Goal: Task Accomplishment & Management: Manage account settings

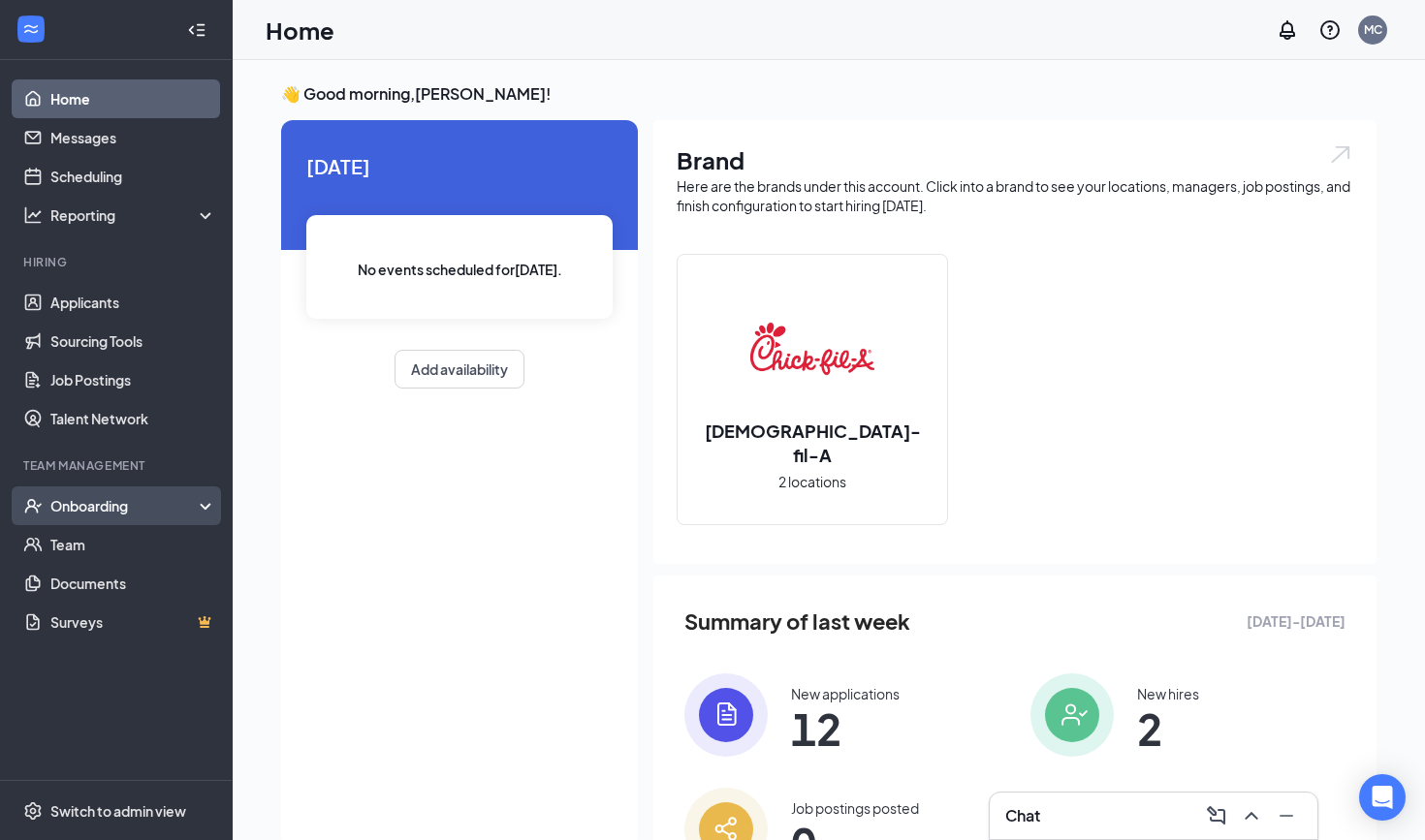
click at [129, 512] on div "Onboarding" at bounding box center [125, 506] width 150 height 20
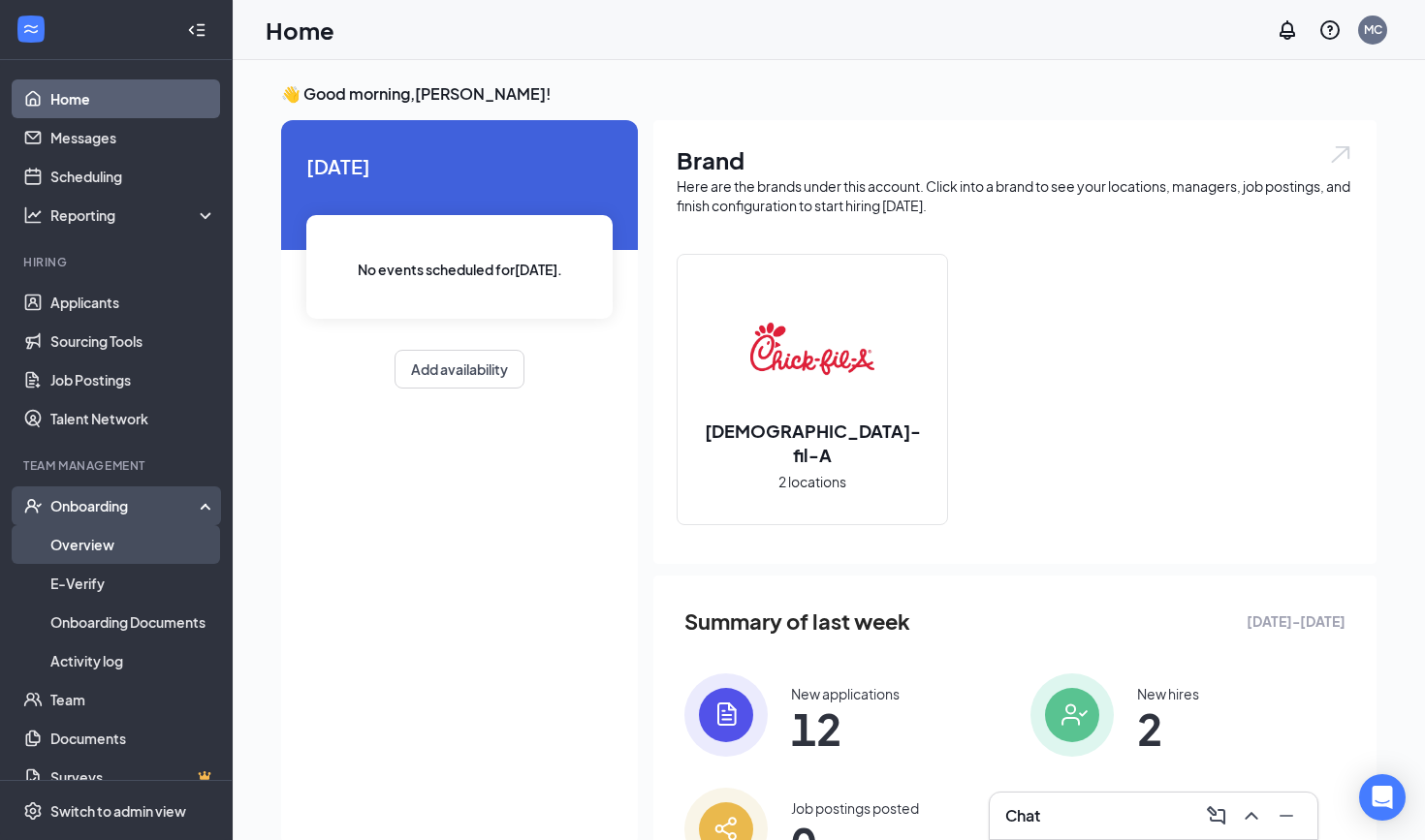
click at [125, 541] on link "Overview" at bounding box center [133, 544] width 165 height 39
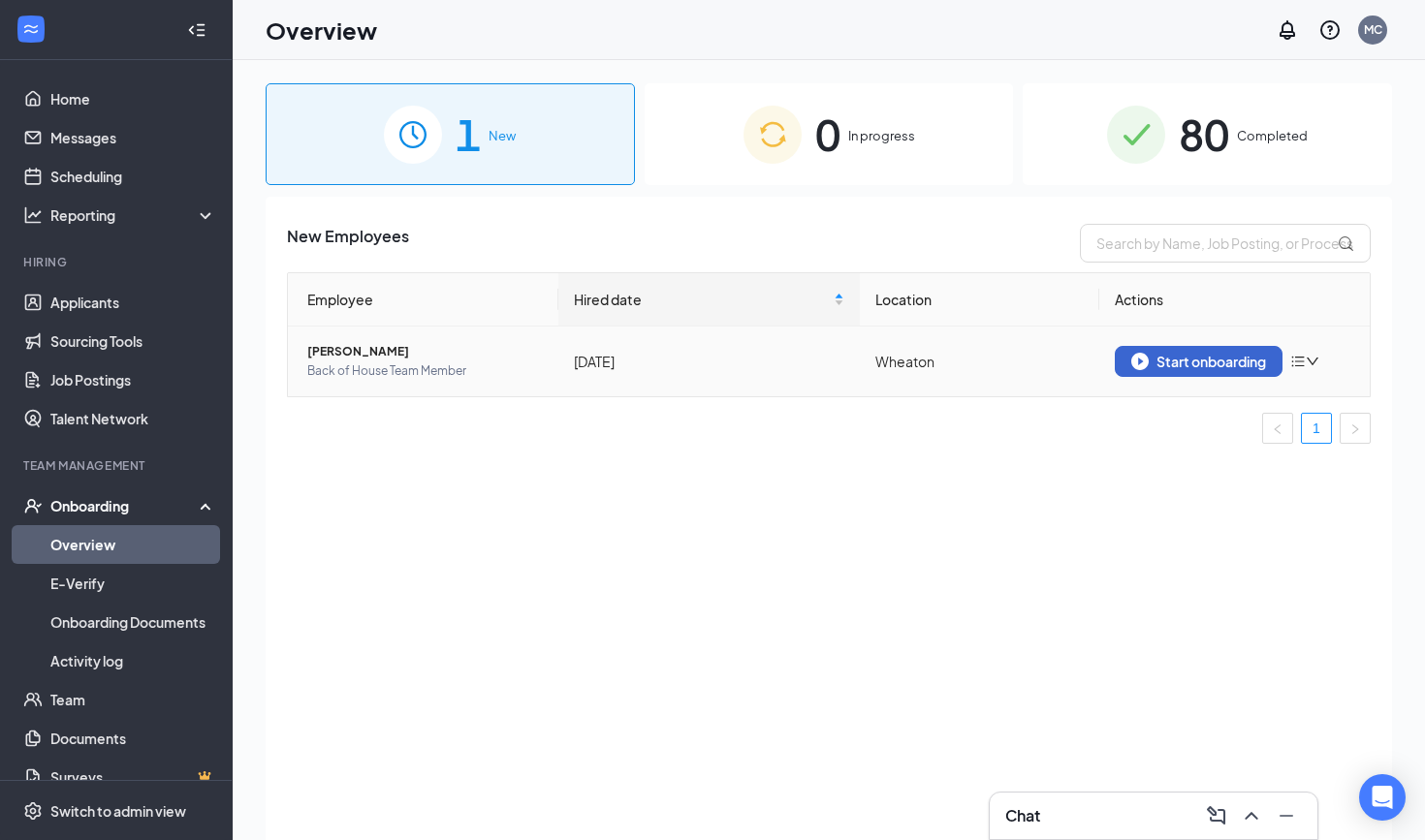
click at [1212, 367] on div "Start onboarding" at bounding box center [1198, 362] width 135 height 18
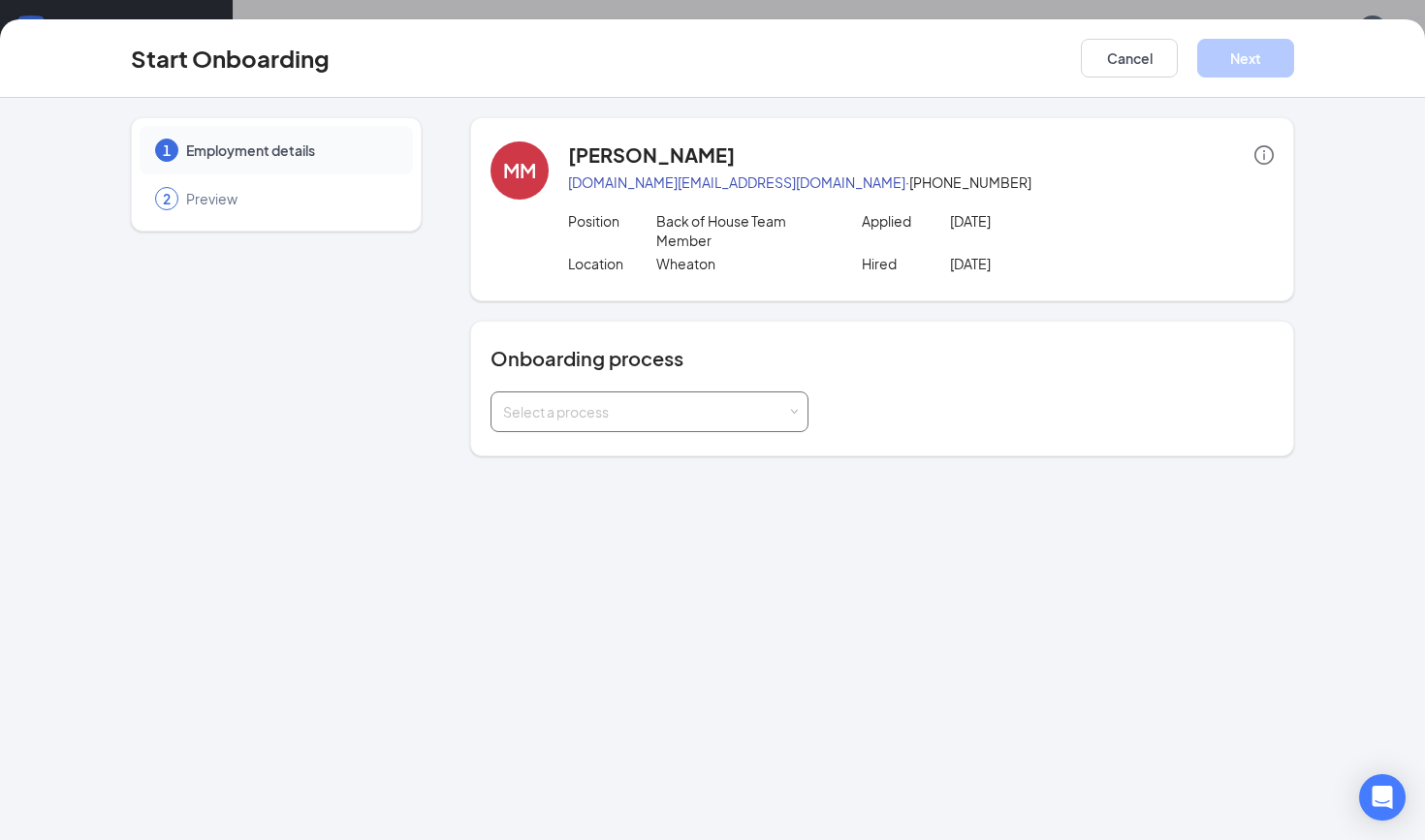
click at [659, 405] on div "Select a process" at bounding box center [645, 412] width 284 height 20
click at [639, 446] on span "New Team Member (not ready)" at bounding box center [596, 453] width 194 height 18
click at [629, 453] on span "New Team Member (not ready)" at bounding box center [596, 453] width 194 height 18
click at [1120, 55] on button "Cancel" at bounding box center [1129, 57] width 97 height 39
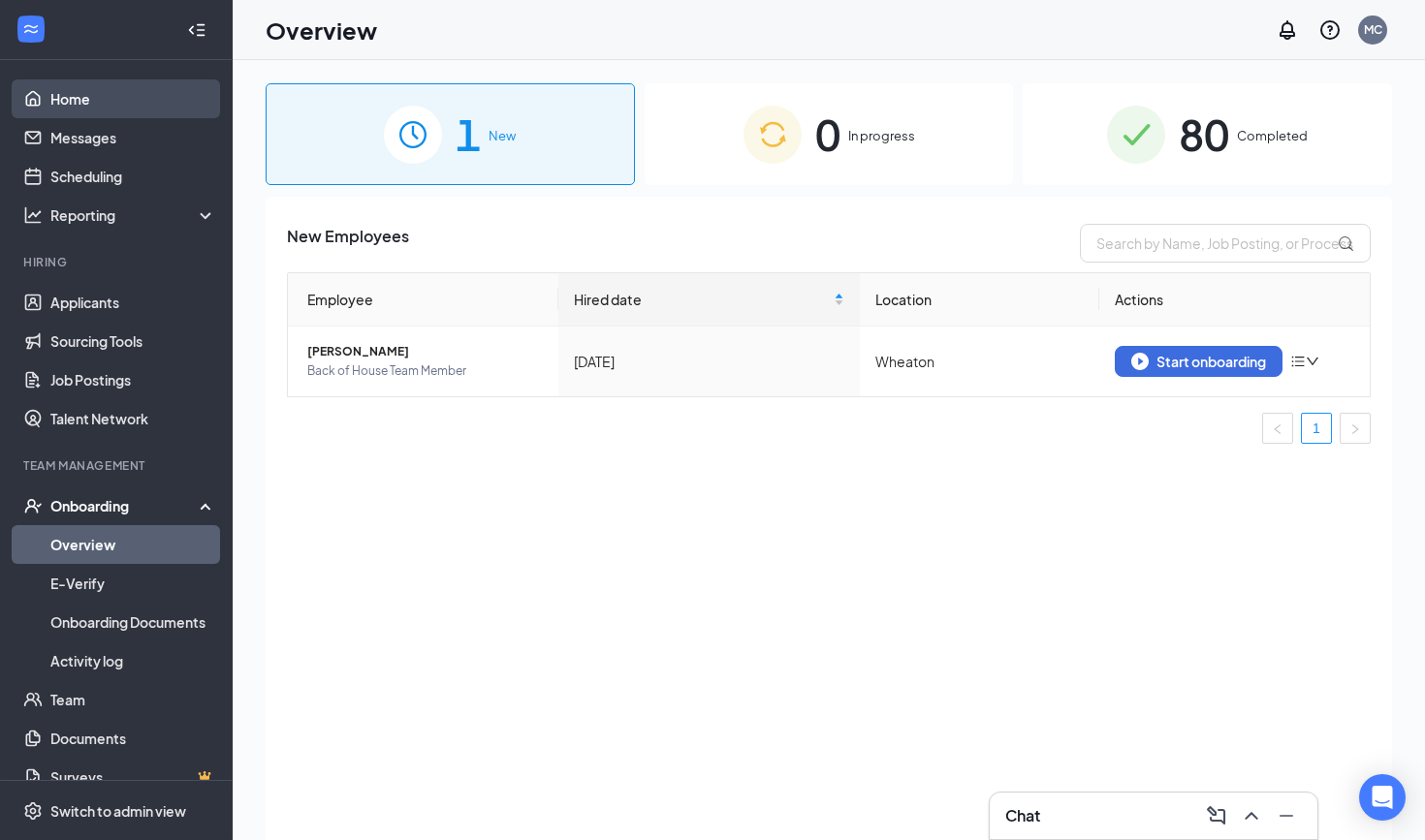
click at [94, 103] on link "Home" at bounding box center [133, 98] width 165 height 39
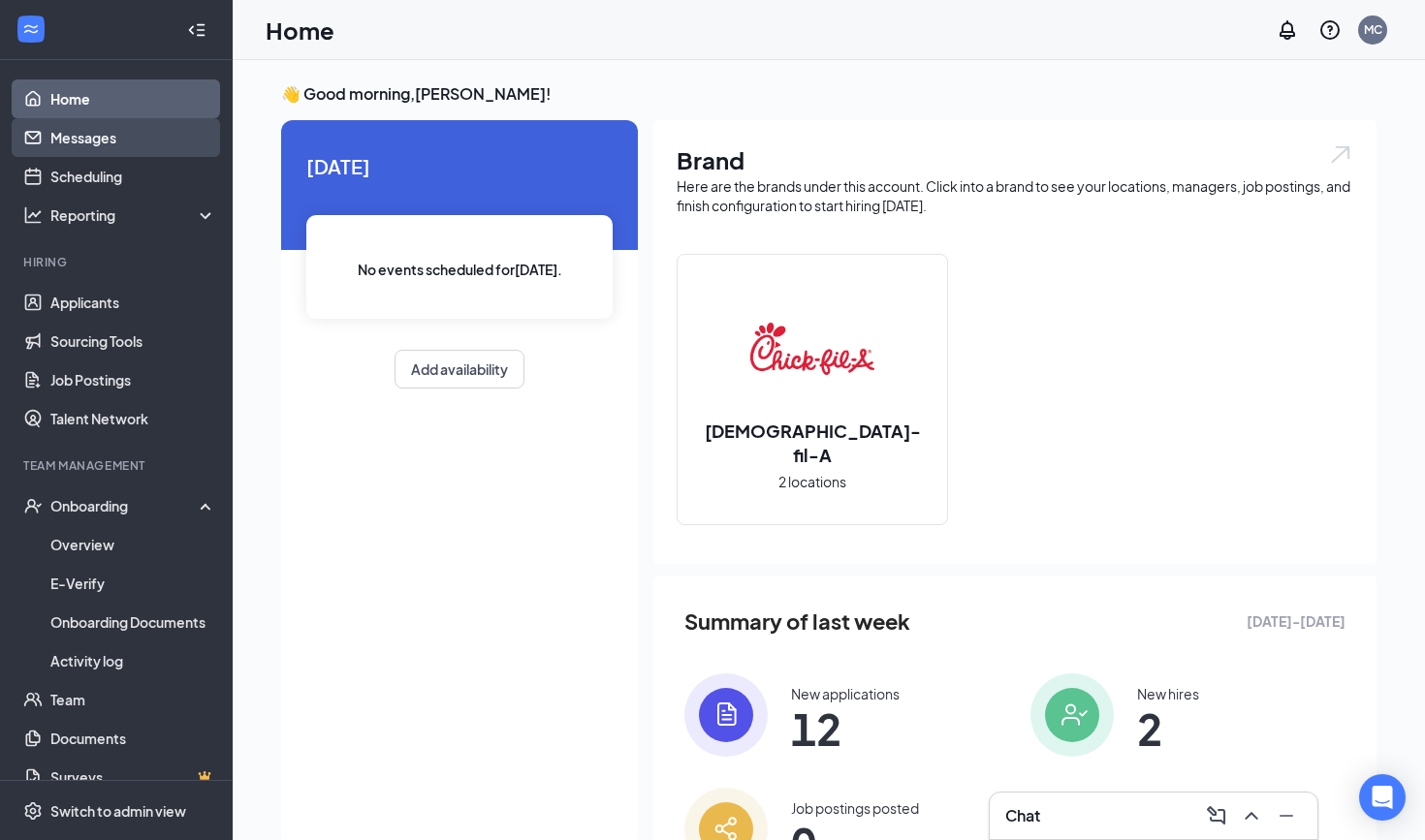
click at [101, 143] on link "Messages" at bounding box center [133, 137] width 165 height 39
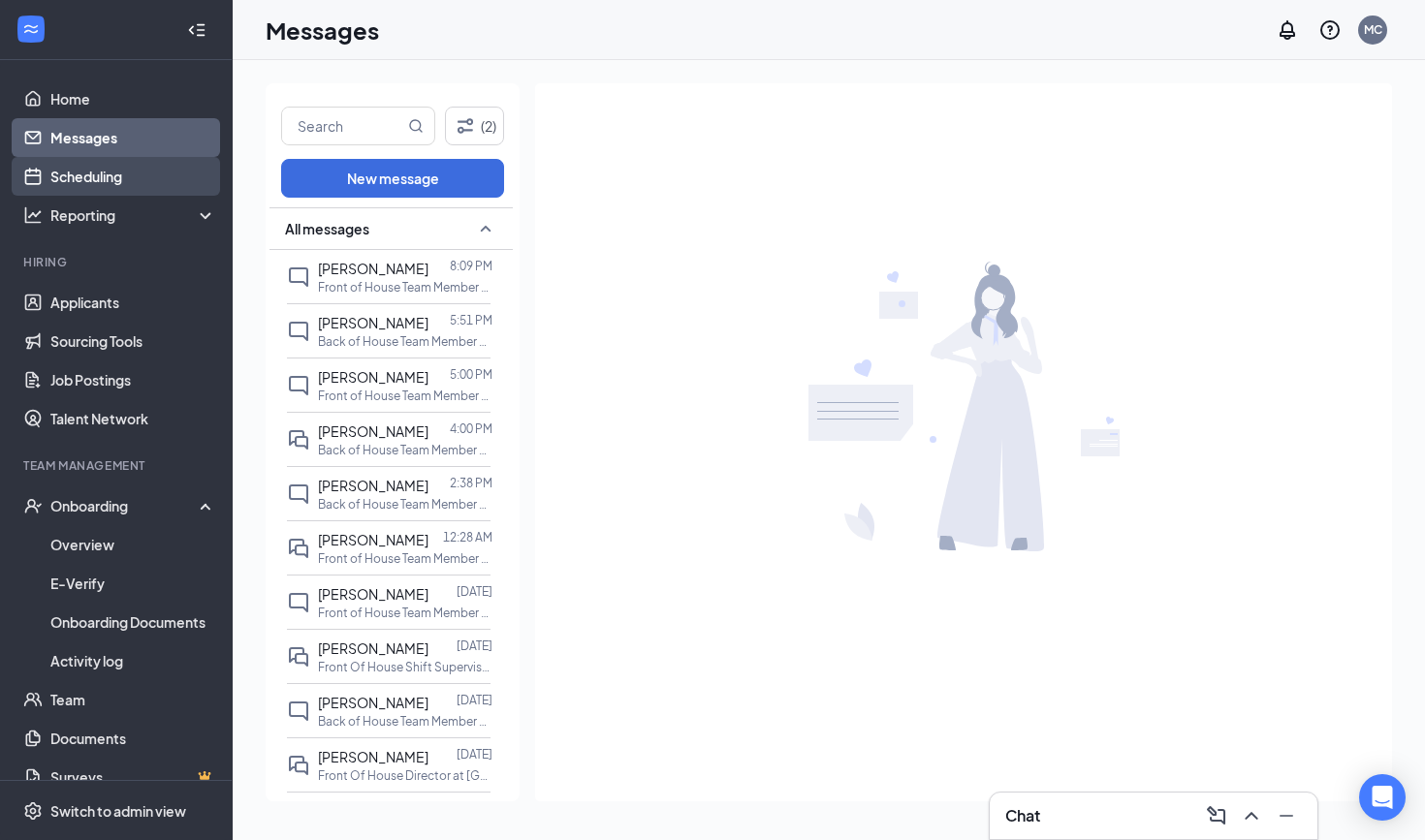
click at [109, 188] on link "Scheduling" at bounding box center [133, 175] width 165 height 39
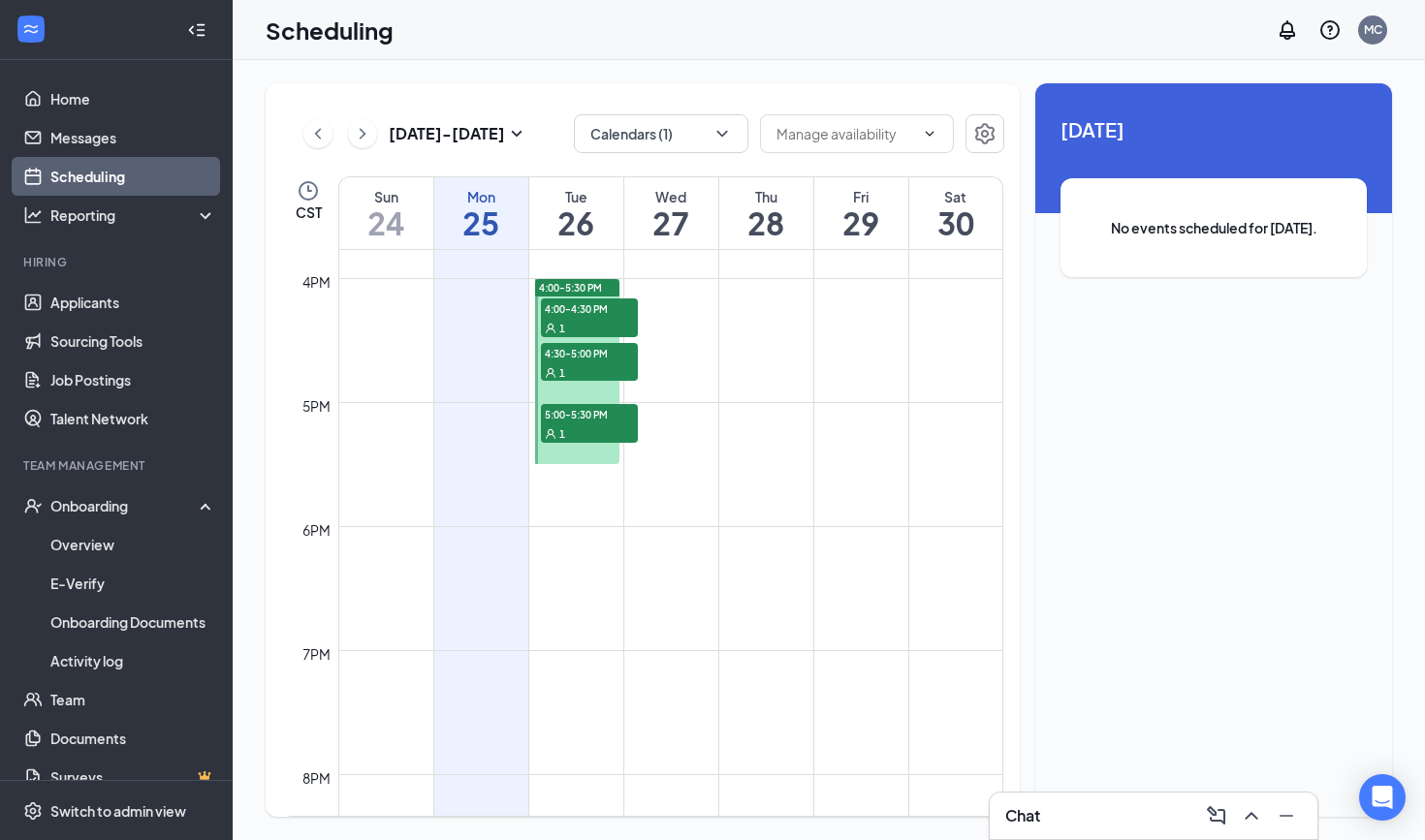
scroll to position [1836, 0]
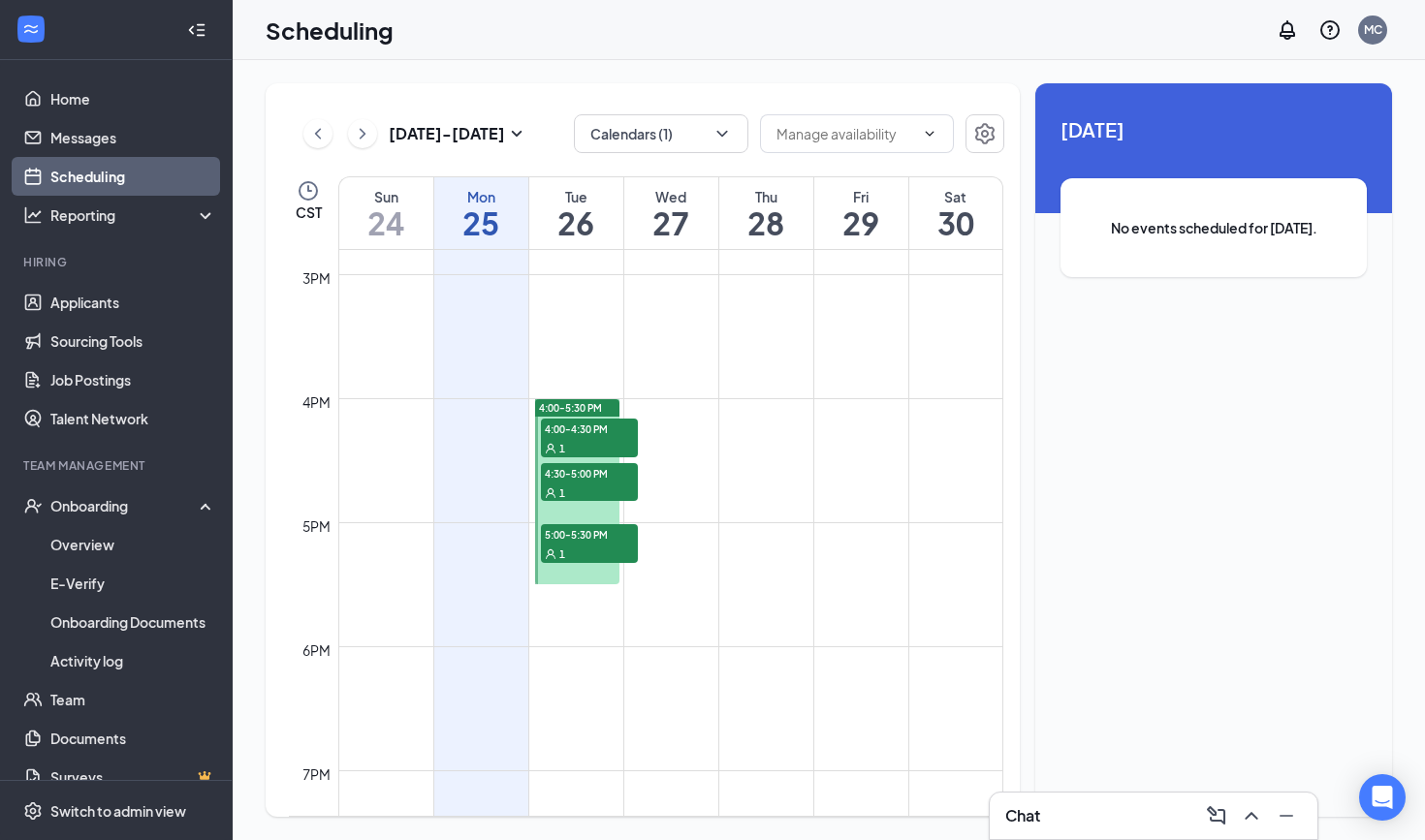
click at [601, 487] on div "1" at bounding box center [590, 492] width 97 height 20
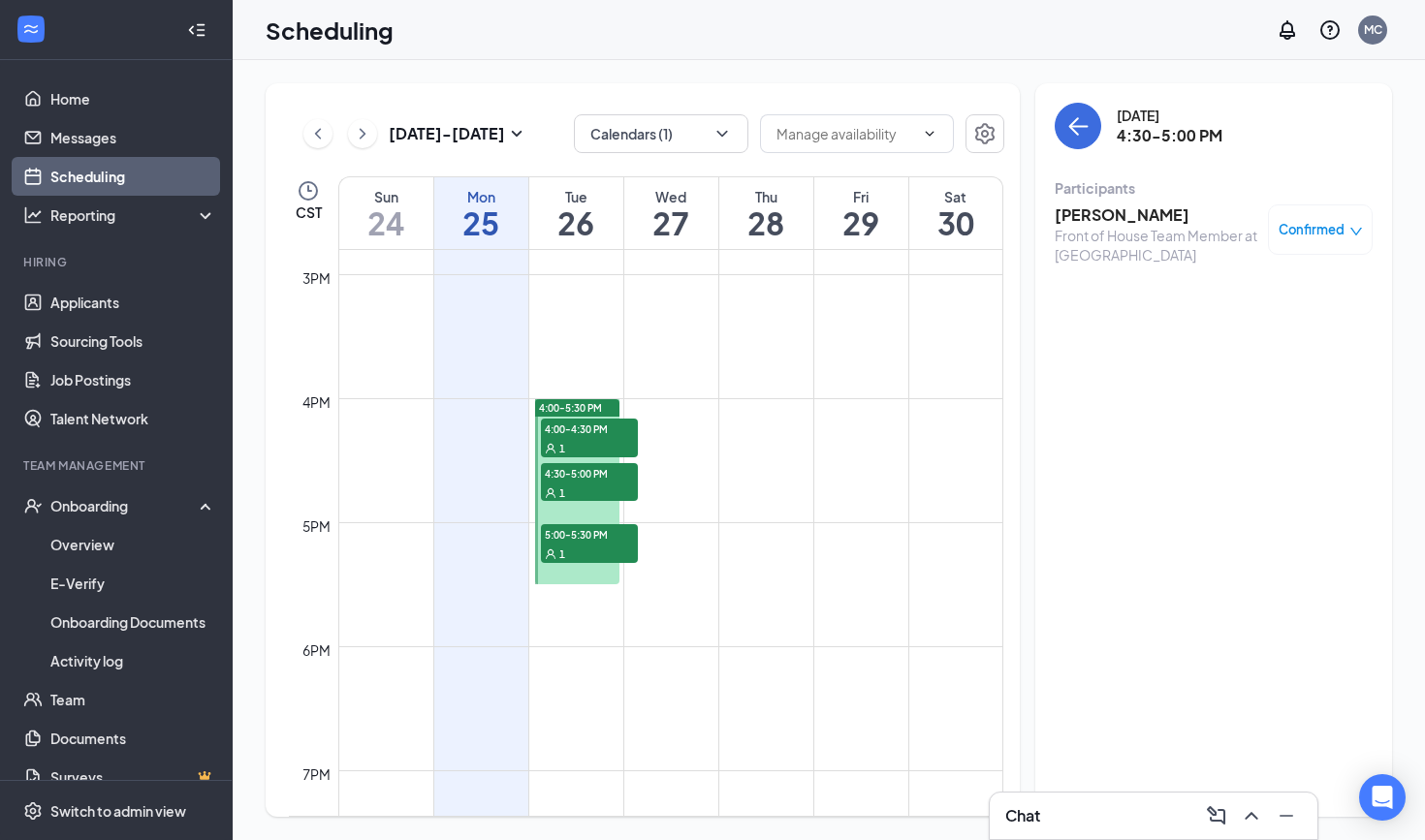
click at [588, 402] on span "4:00-5:30 PM" at bounding box center [571, 408] width 63 height 14
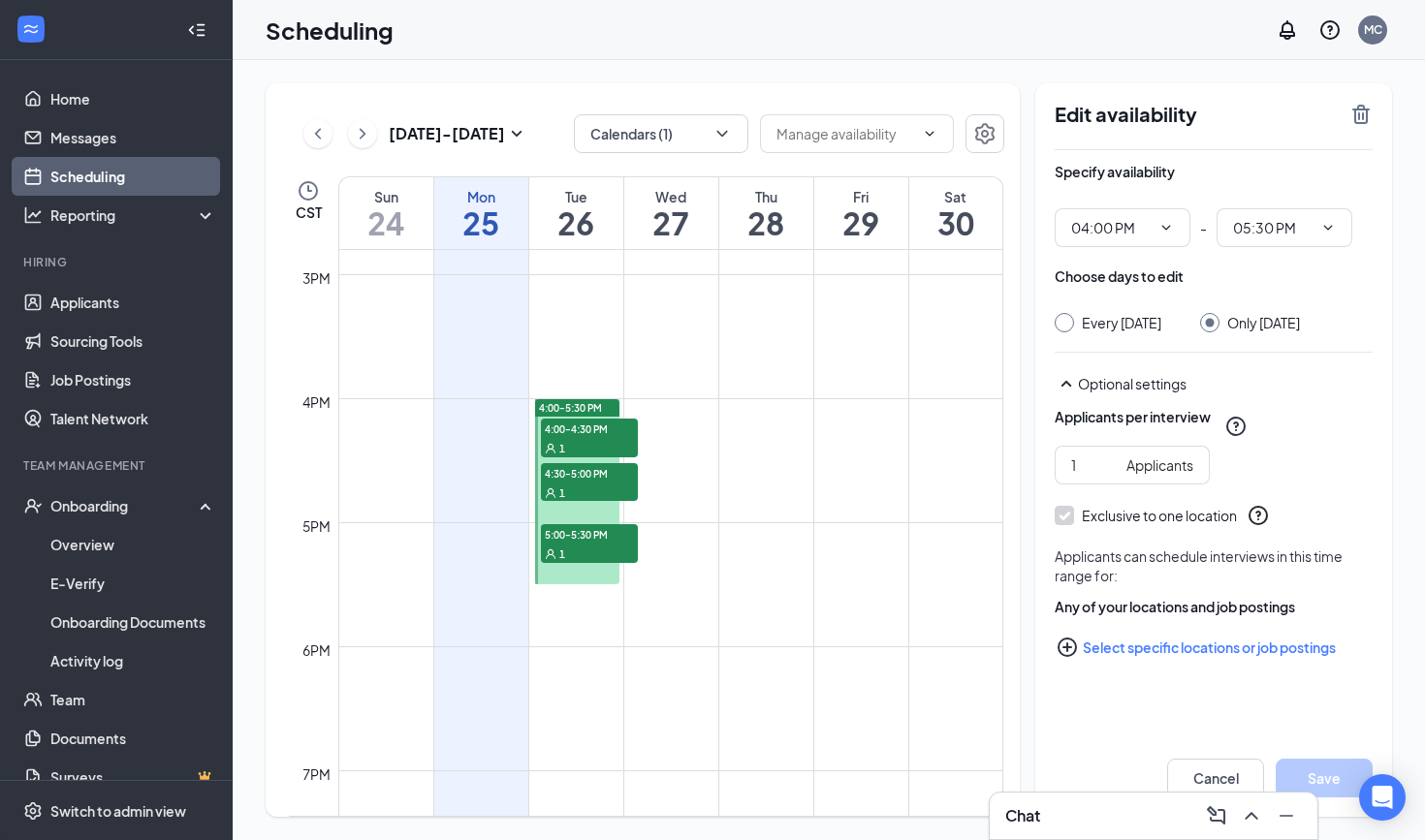
click at [587, 444] on div "1" at bounding box center [590, 448] width 97 height 20
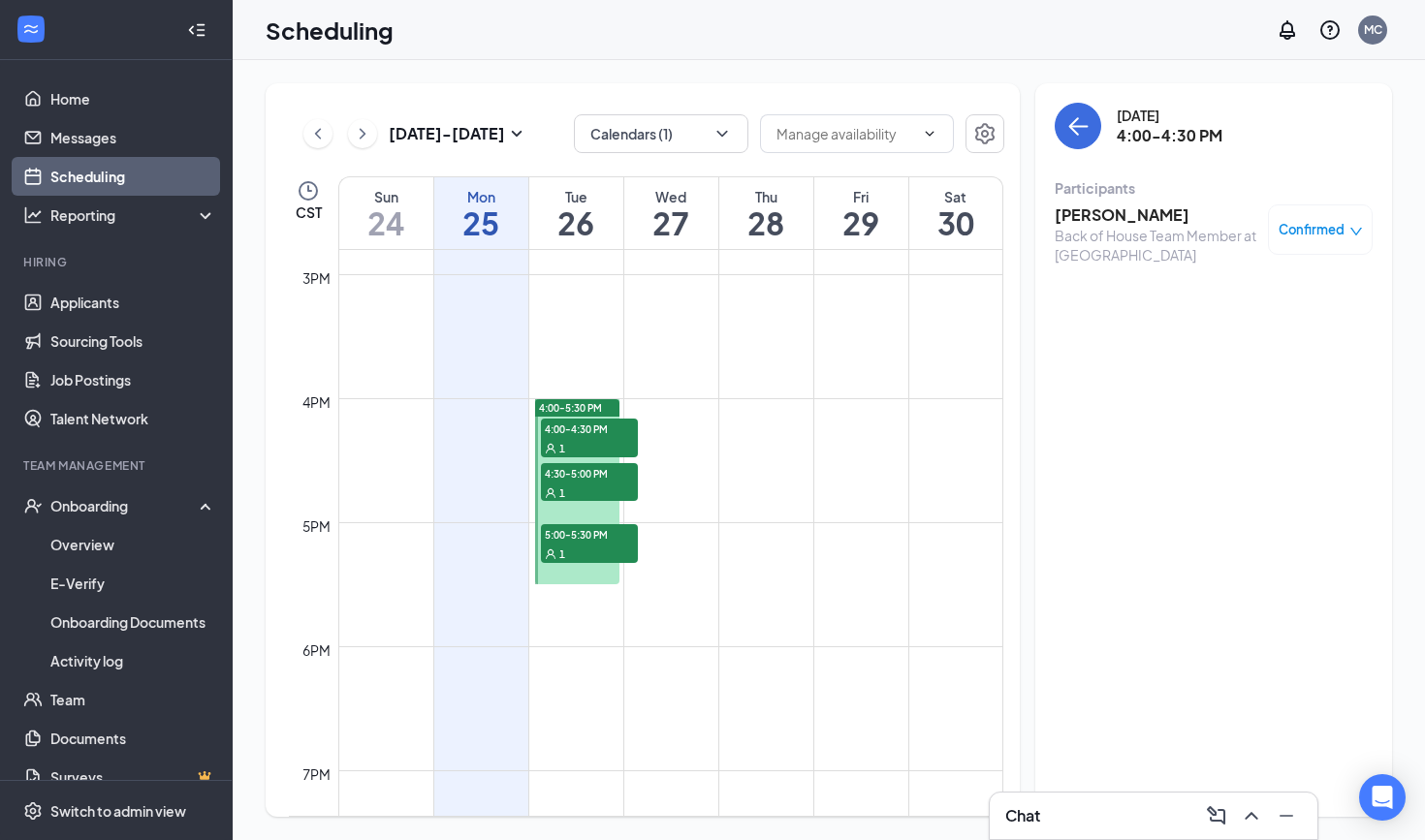
click at [591, 408] on span "4:00-5:30 PM" at bounding box center [571, 408] width 63 height 14
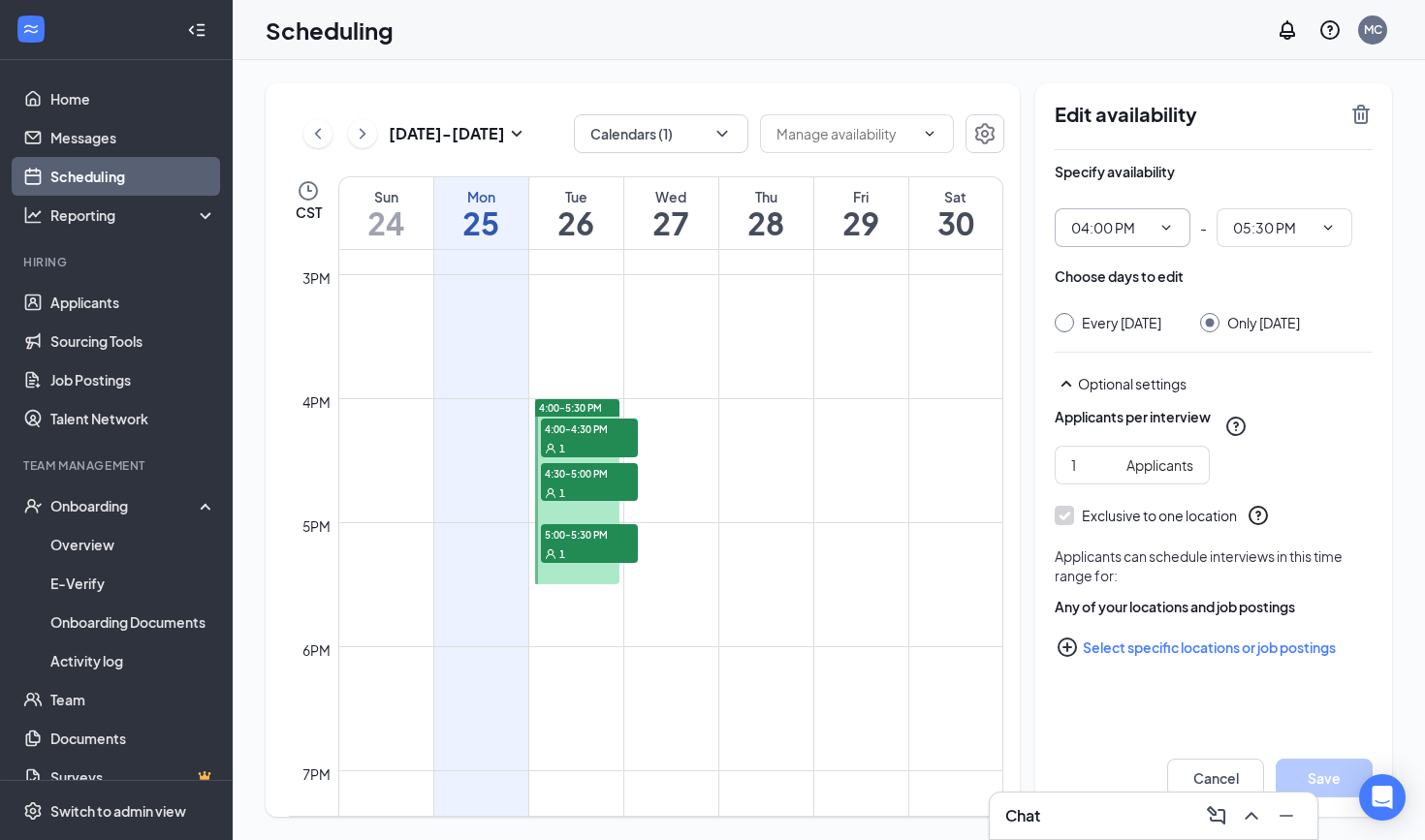
click at [1150, 234] on input "04:00 PM" at bounding box center [1111, 228] width 79 height 22
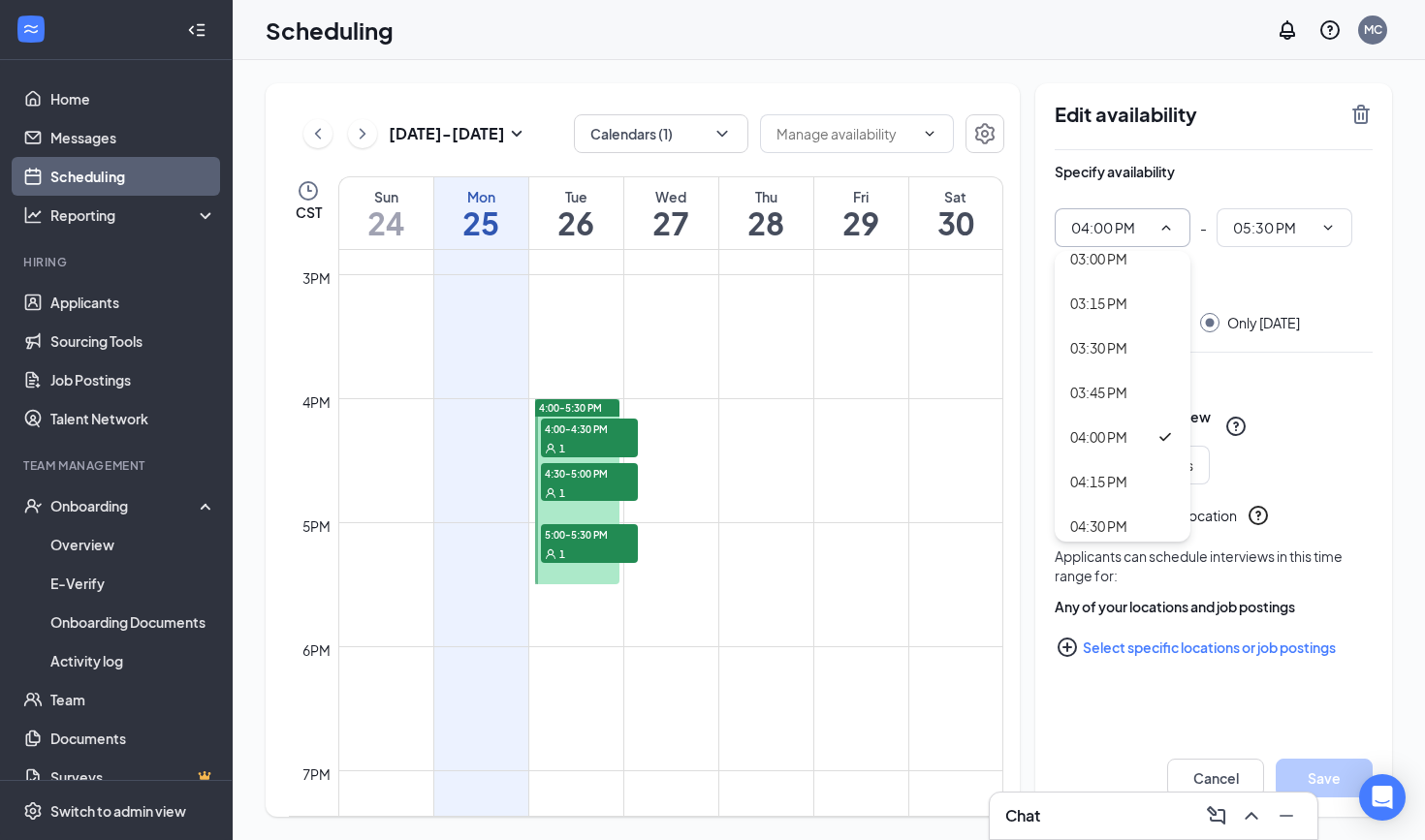
scroll to position [2705, 0]
click at [1121, 328] on div "03:30 PM" at bounding box center [1099, 332] width 57 height 22
type input "03:30 PM"
type input "05:00 PM"
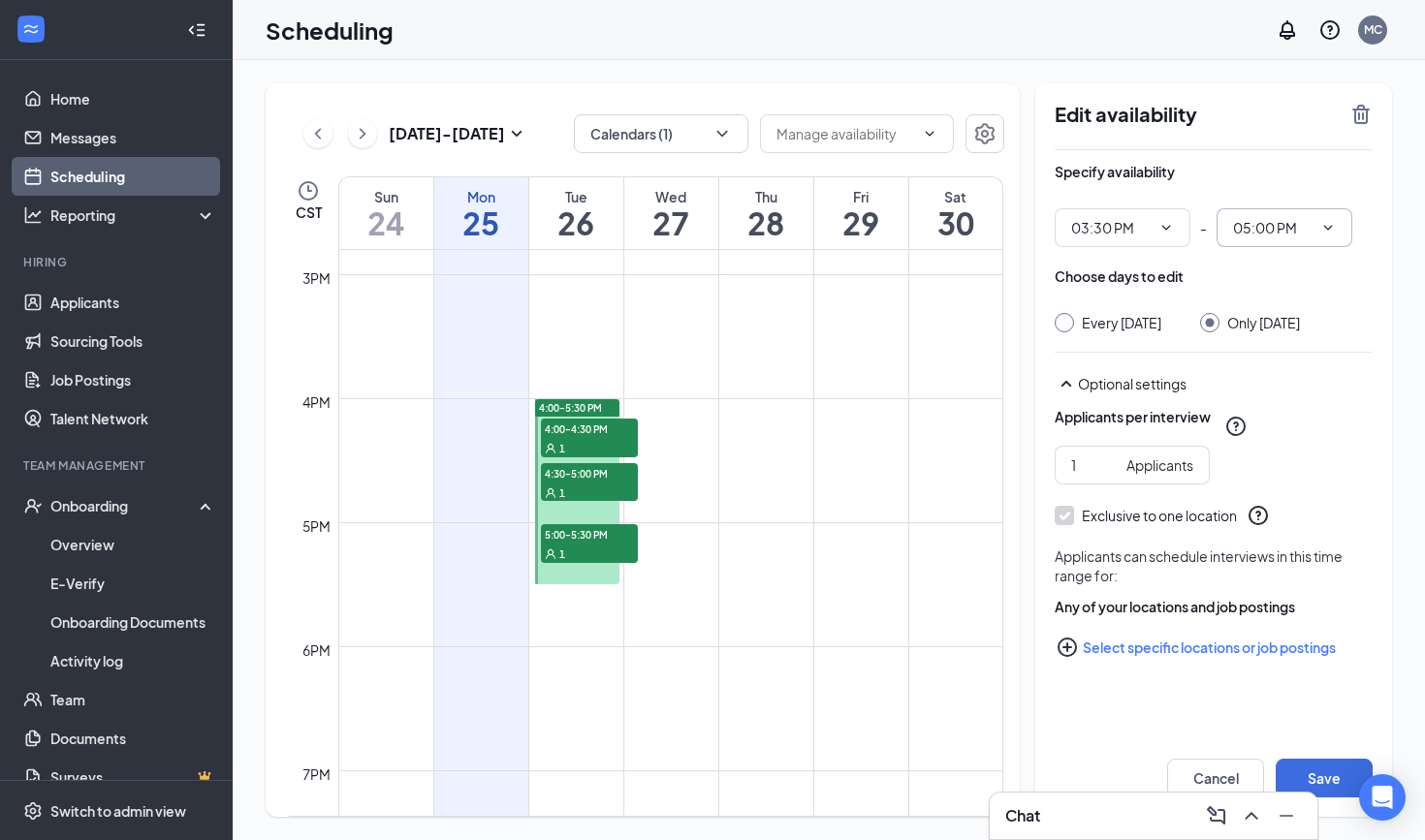
click at [1288, 220] on input "05:00 PM" at bounding box center [1272, 228] width 79 height 22
click at [1297, 228] on input "05:00 PM" at bounding box center [1272, 228] width 79 height 22
click at [1294, 226] on input "05:00 PM" at bounding box center [1272, 228] width 79 height 22
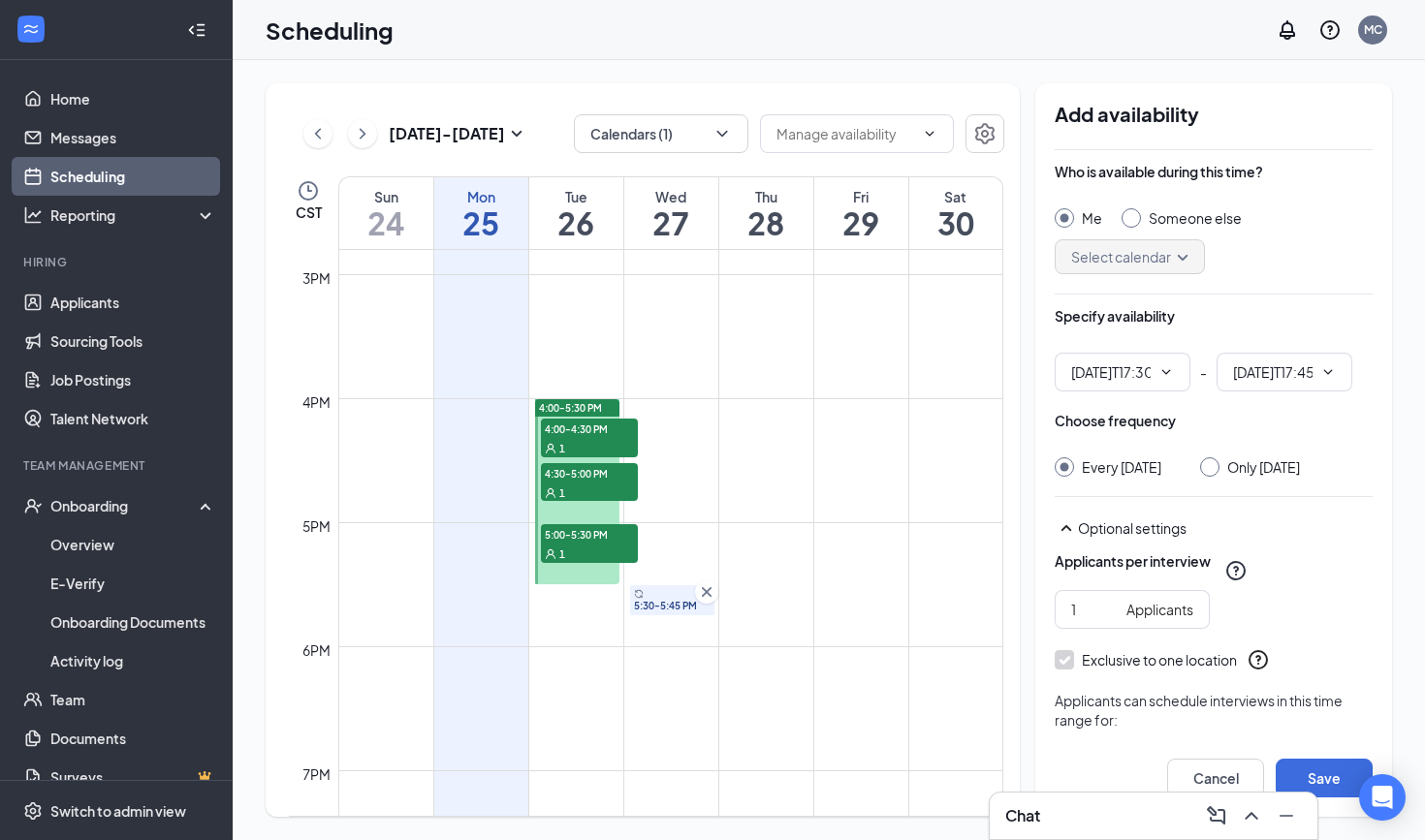
type input "05:30 PM"
type input "05:45 PM"
click at [710, 594] on icon "Cross" at bounding box center [707, 592] width 10 height 10
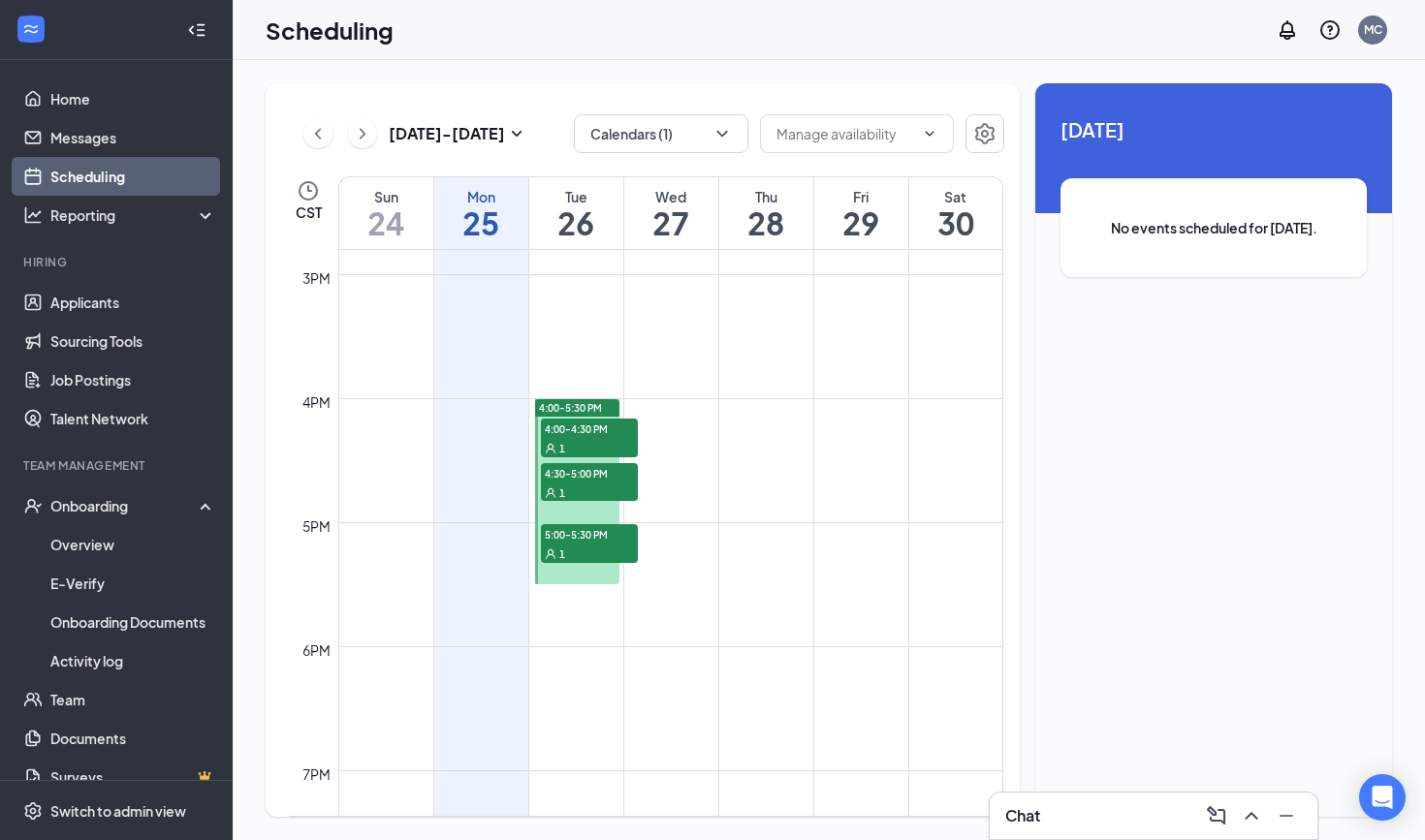
click at [603, 493] on div "1" at bounding box center [590, 492] width 97 height 20
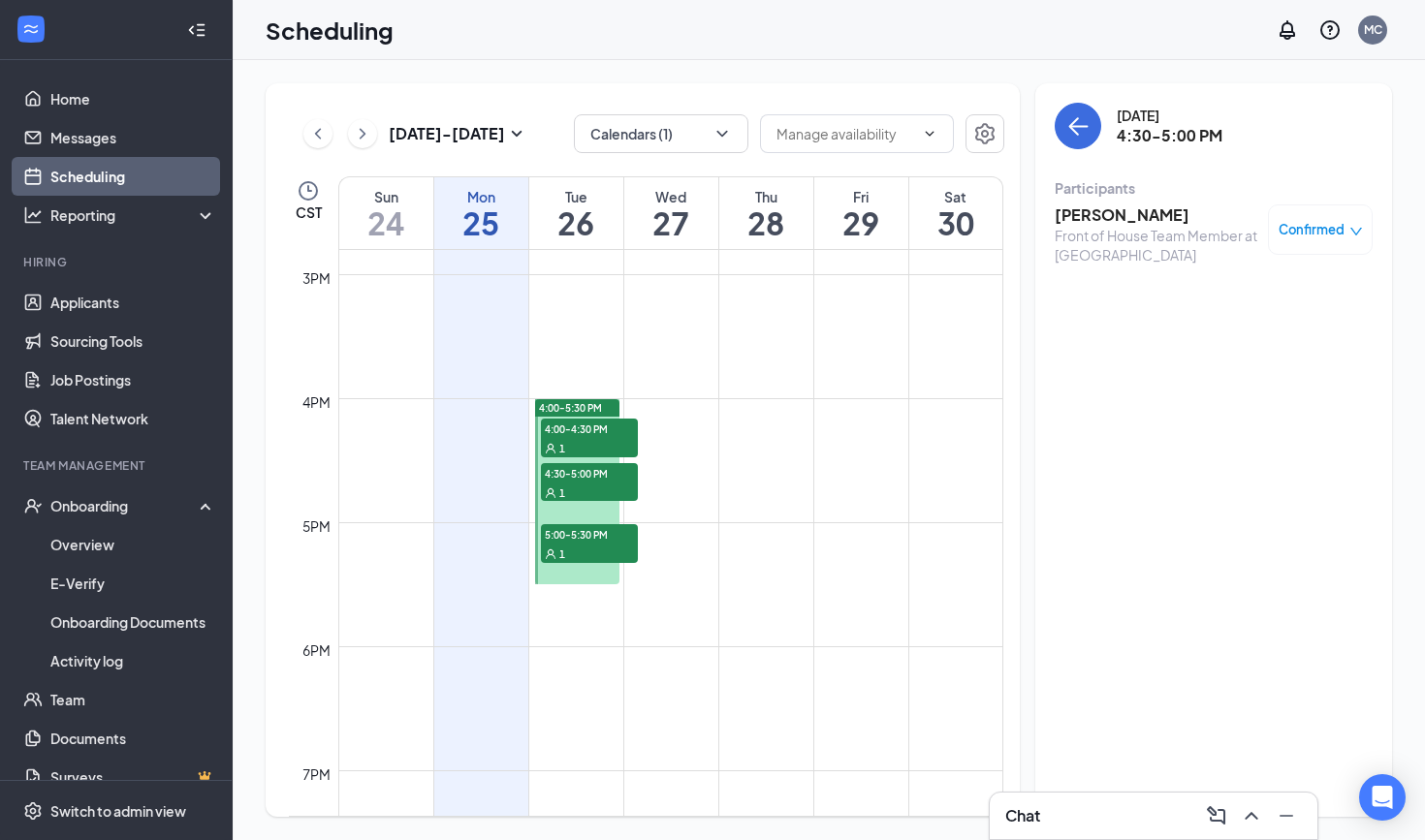
click at [580, 431] on span "4:00-4:30 PM" at bounding box center [590, 428] width 97 height 20
click at [570, 557] on div "1" at bounding box center [590, 554] width 97 height 20
click at [579, 401] on span "4:00-5:30 PM" at bounding box center [571, 408] width 63 height 14
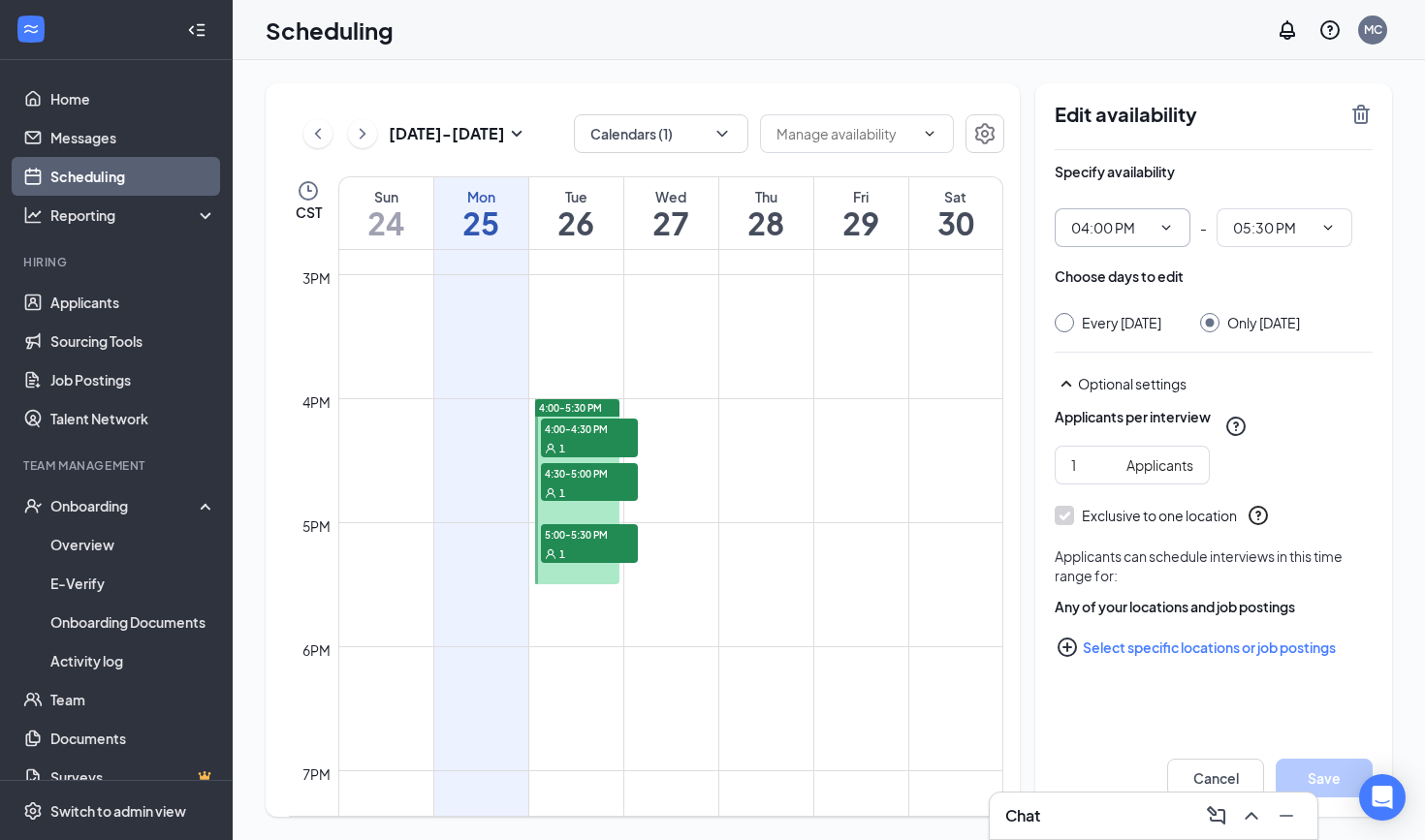
click at [1152, 232] on span "04:00 PM" at bounding box center [1122, 227] width 136 height 39
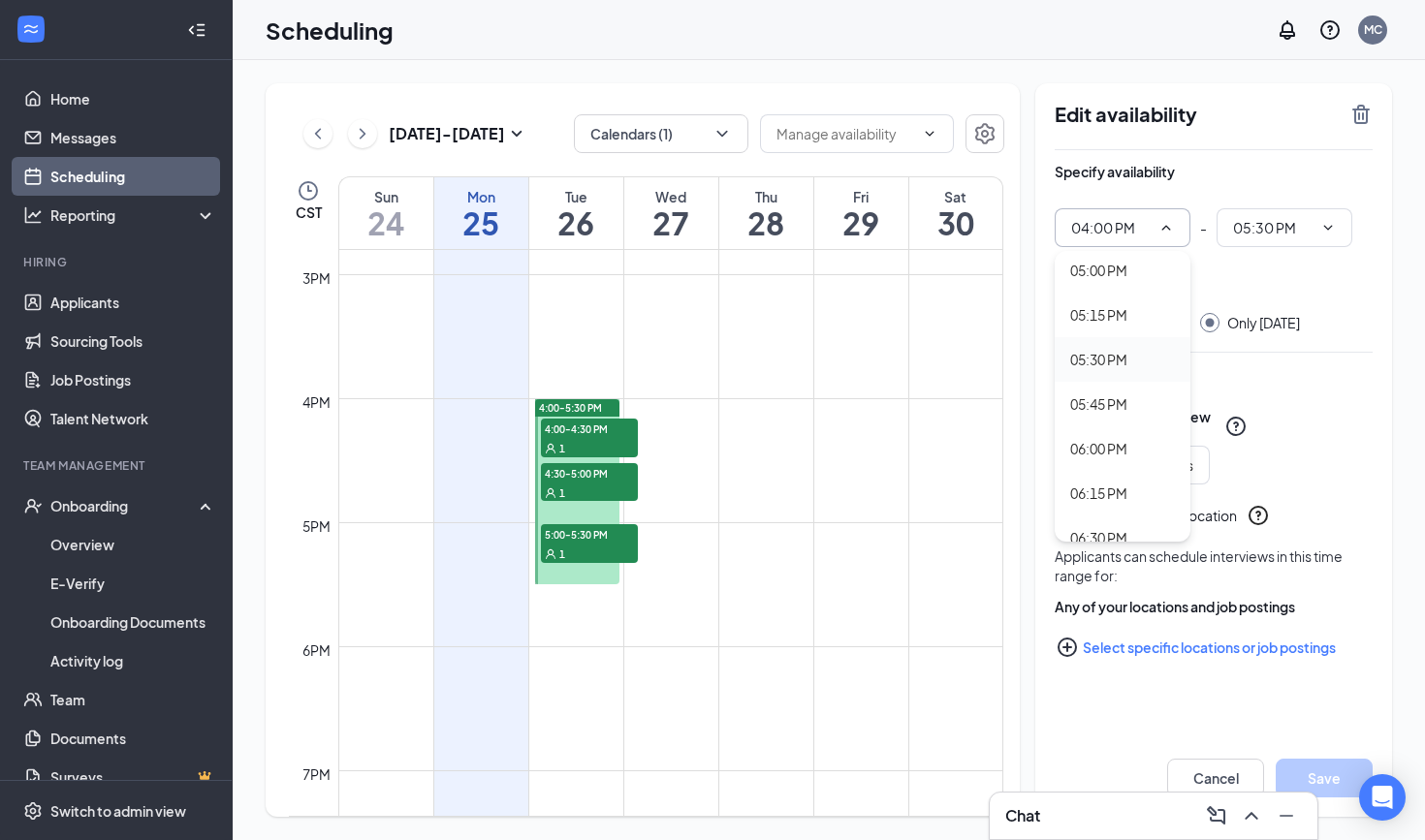
scroll to position [2999, 0]
click at [1116, 310] on div "05:00 PM" at bounding box center [1099, 304] width 57 height 22
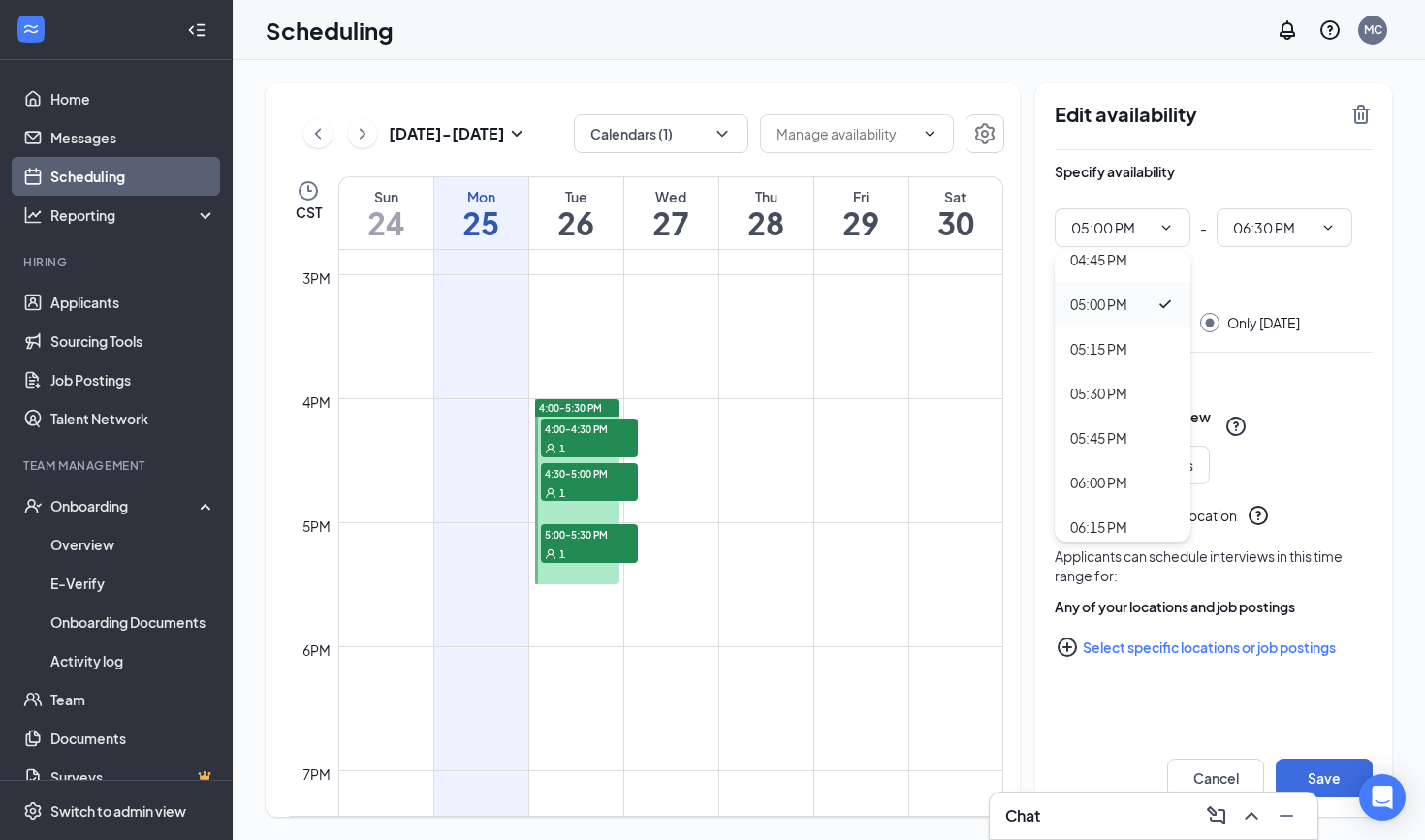
type input "05:00 PM"
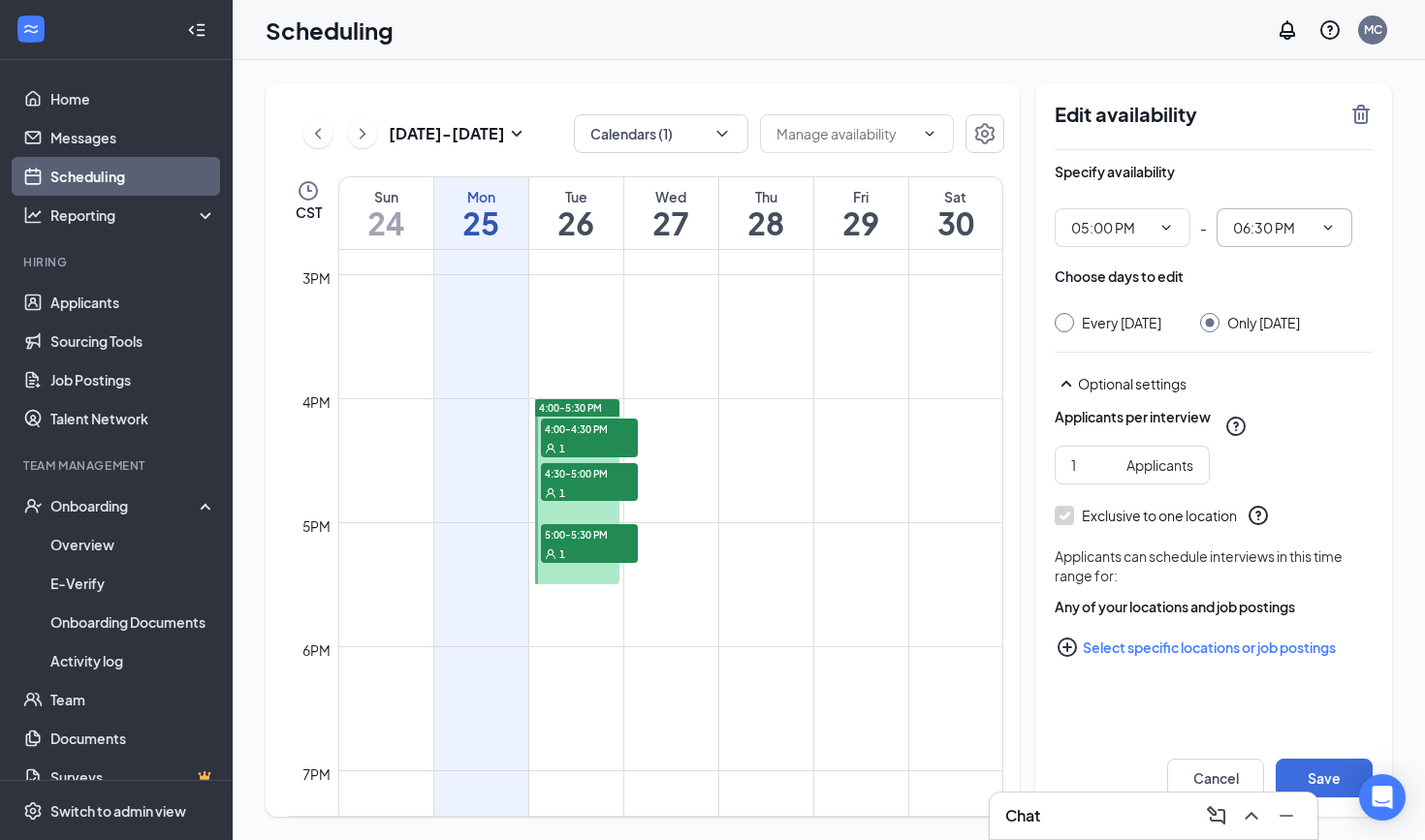
click at [1282, 226] on input "06:30 PM" at bounding box center [1272, 228] width 79 height 22
click at [1283, 428] on div "05:30 PM" at bounding box center [1260, 425] width 57 height 22
type input "05:30 PM"
click at [1326, 773] on button "Save" at bounding box center [1324, 778] width 97 height 39
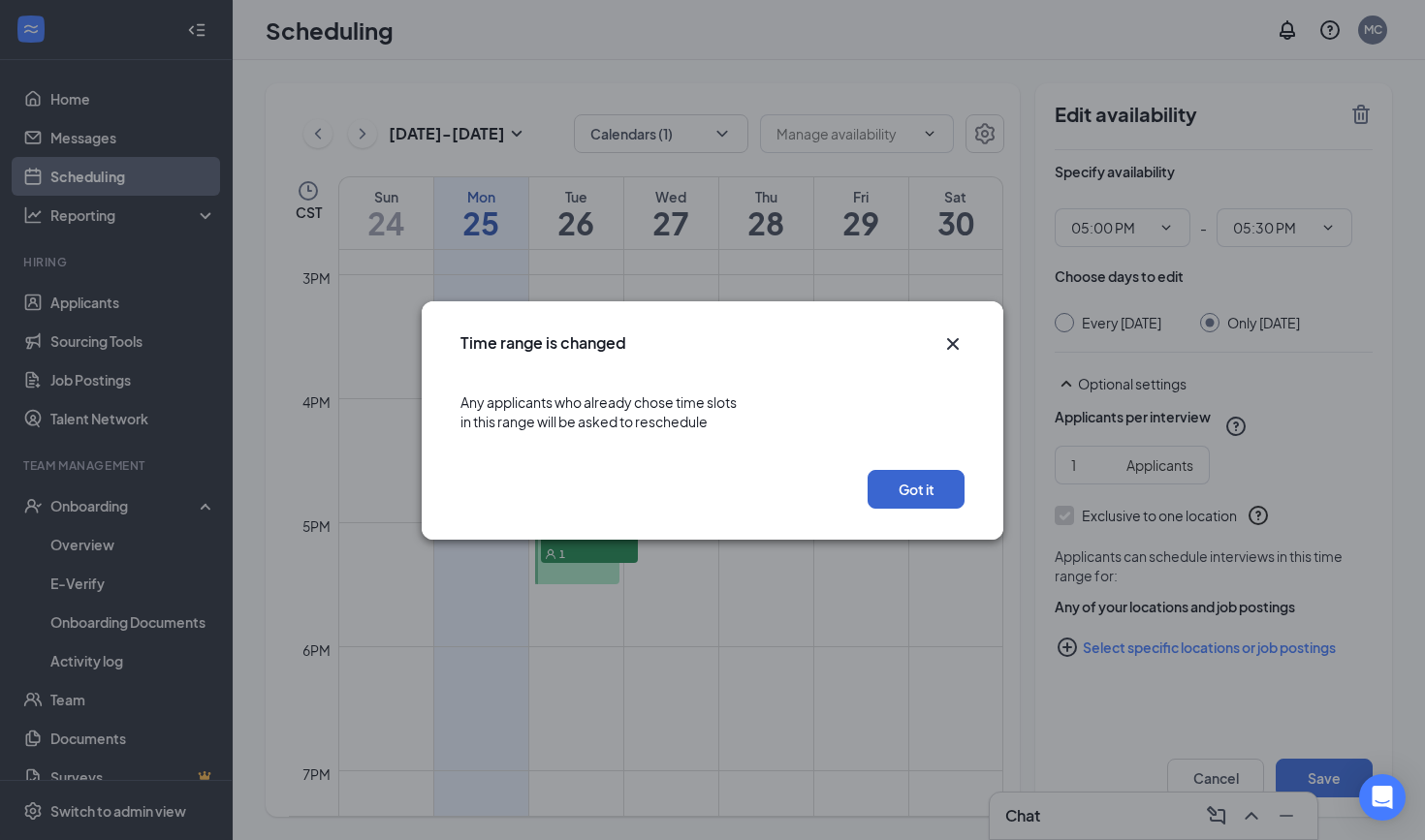
click at [943, 494] on button "Got it" at bounding box center [916, 488] width 97 height 39
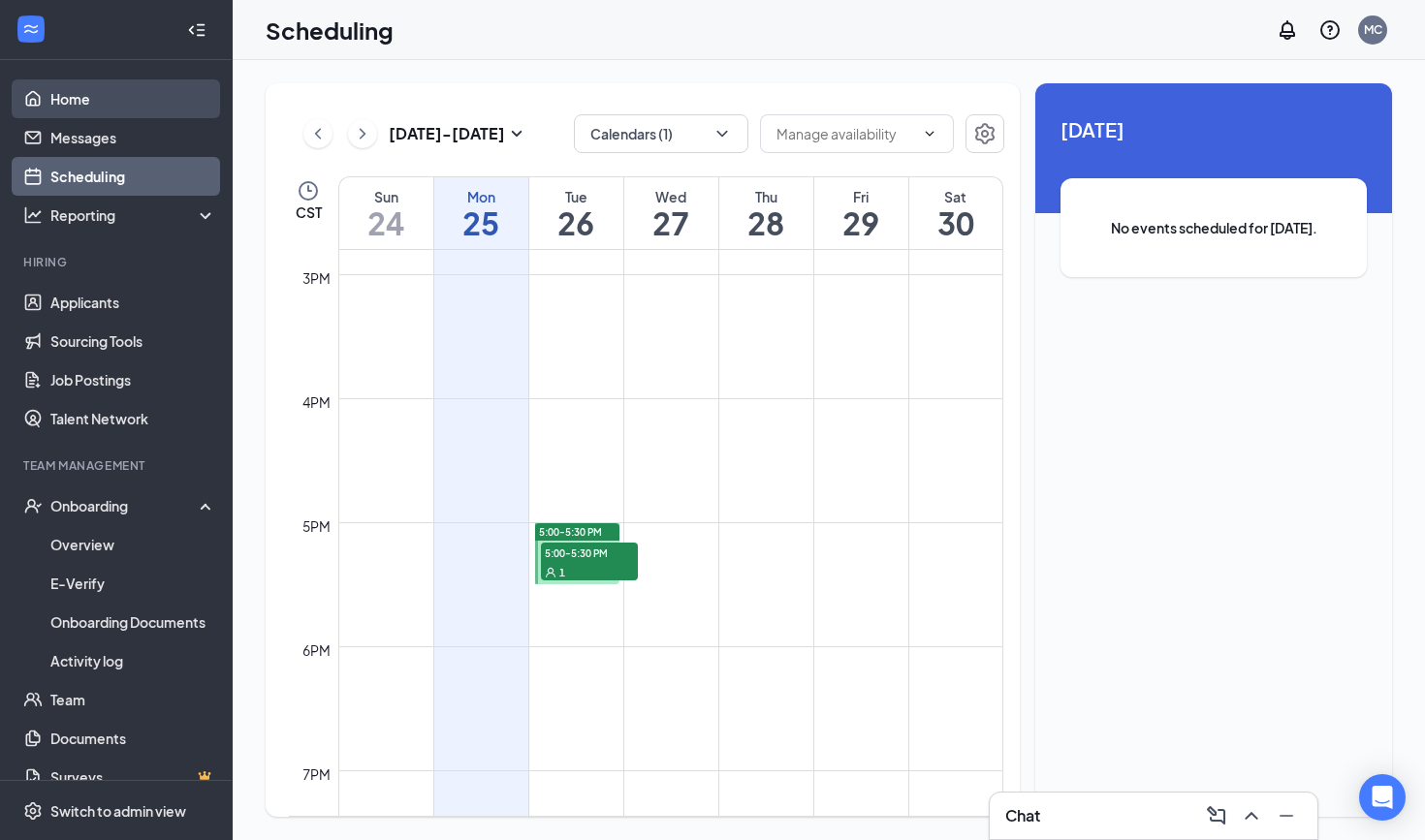
click at [92, 100] on link "Home" at bounding box center [133, 98] width 165 height 39
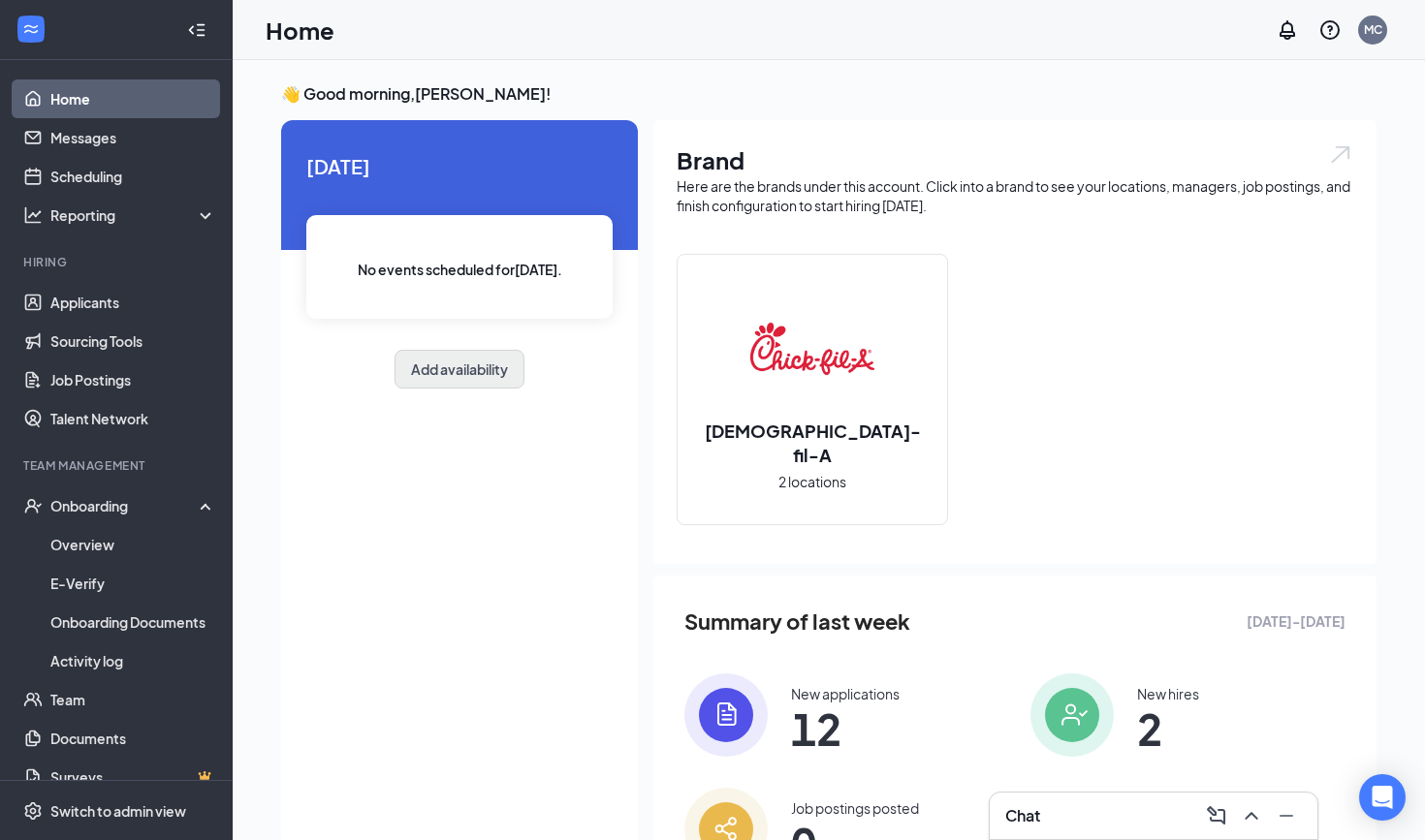
click at [481, 380] on button "Add availability" at bounding box center [459, 368] width 130 height 39
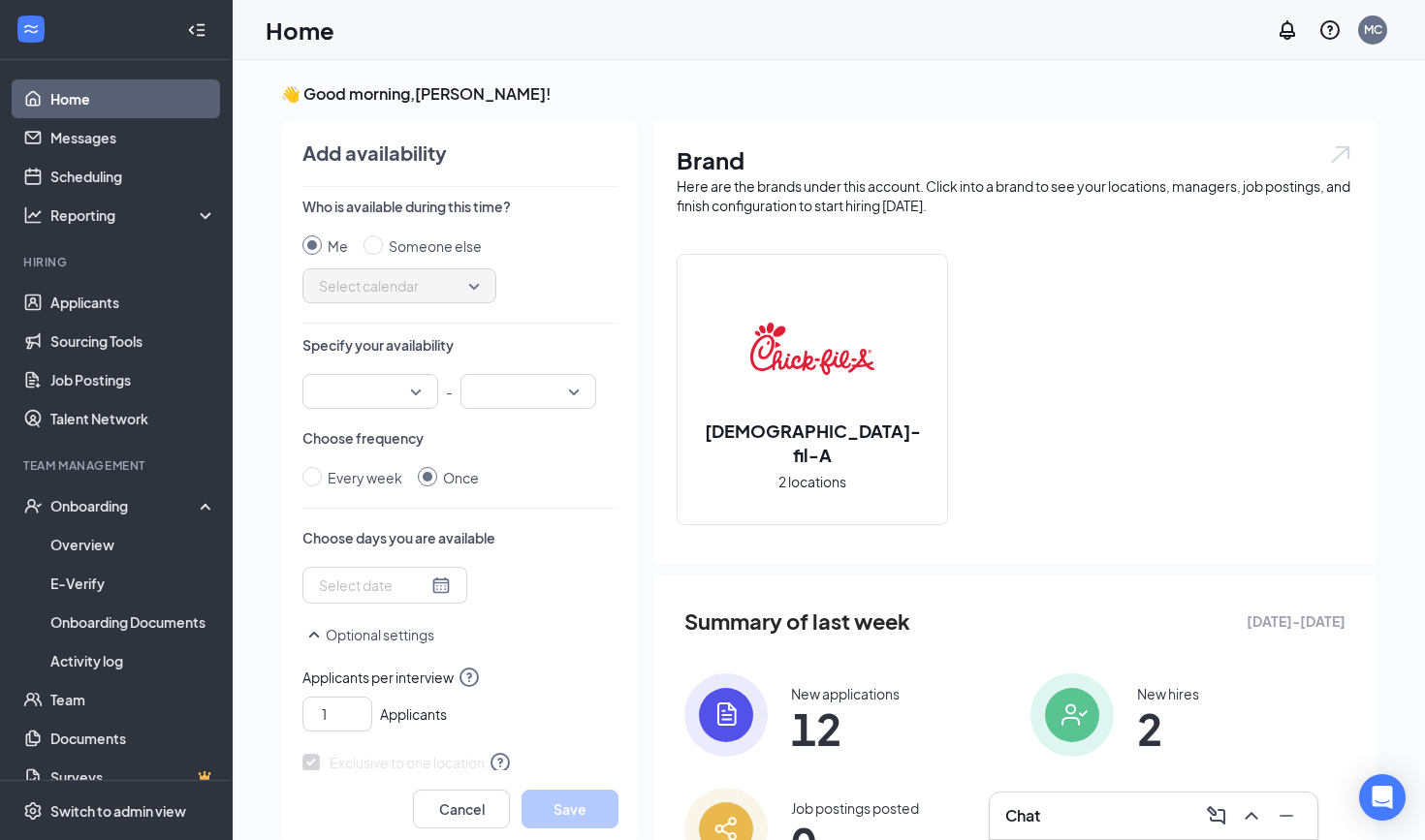
scroll to position [8, 0]
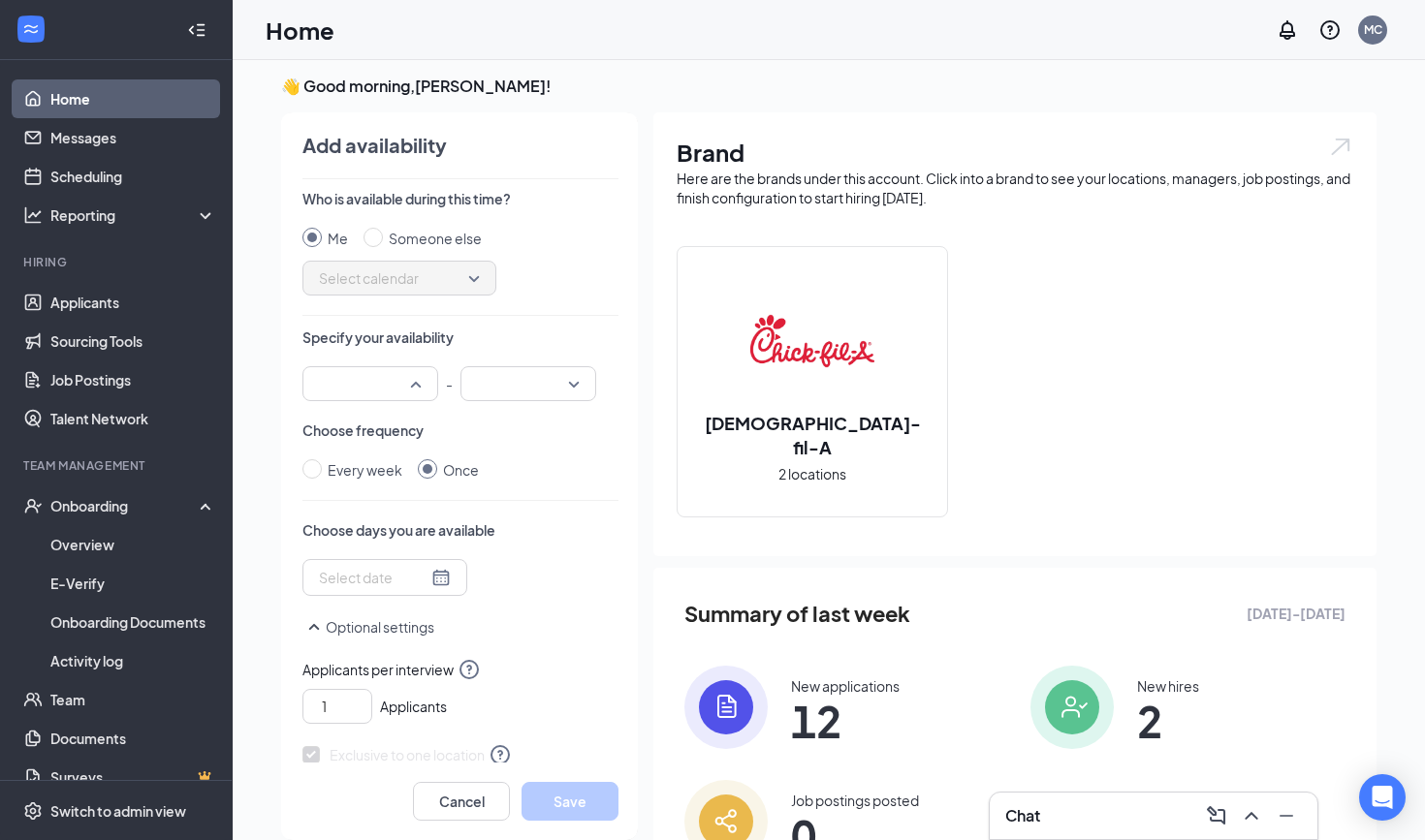
click at [394, 384] on input "search" at bounding box center [364, 383] width 99 height 33
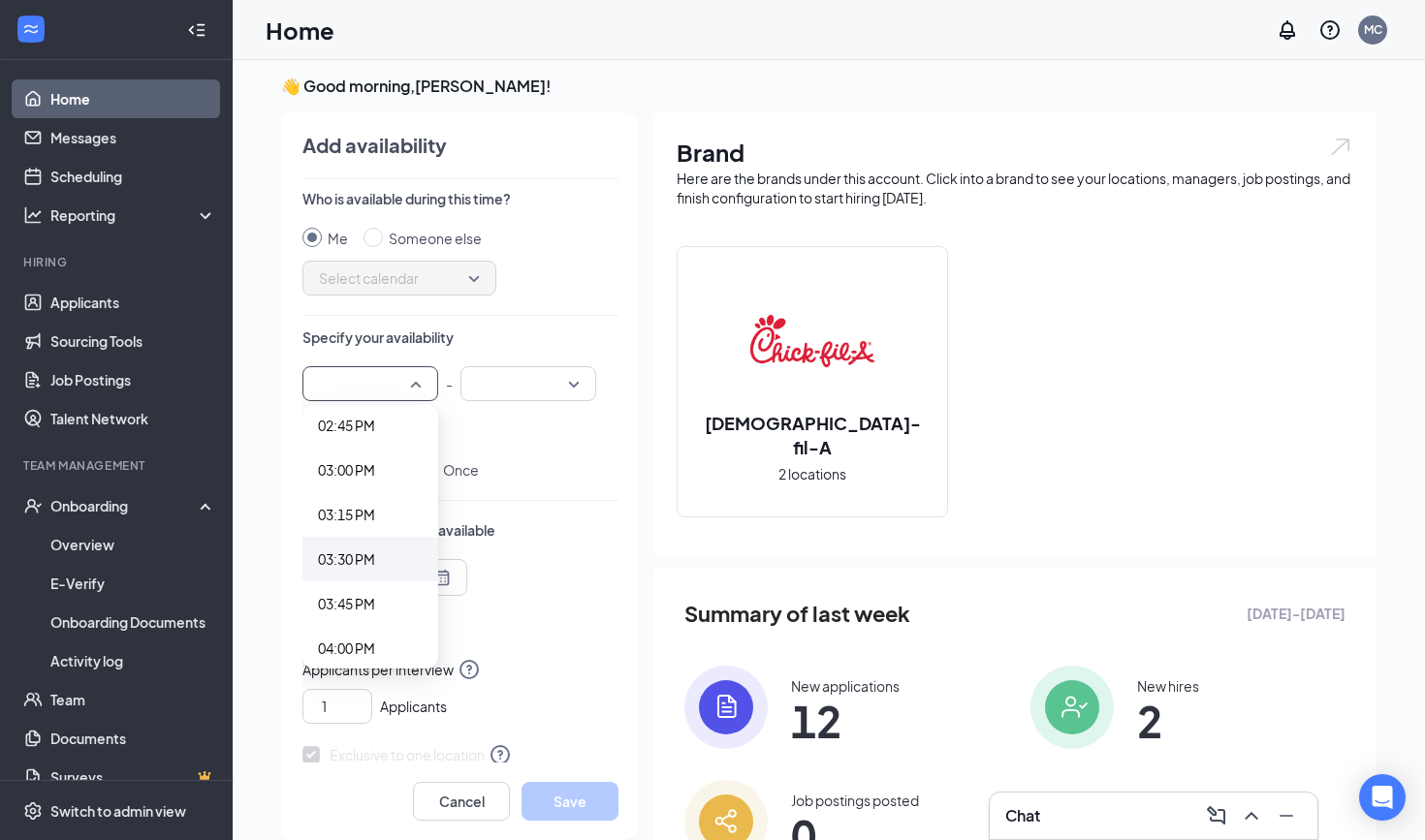
scroll to position [2645, 0]
click at [371, 555] on span "03:30 PM" at bounding box center [347, 554] width 57 height 22
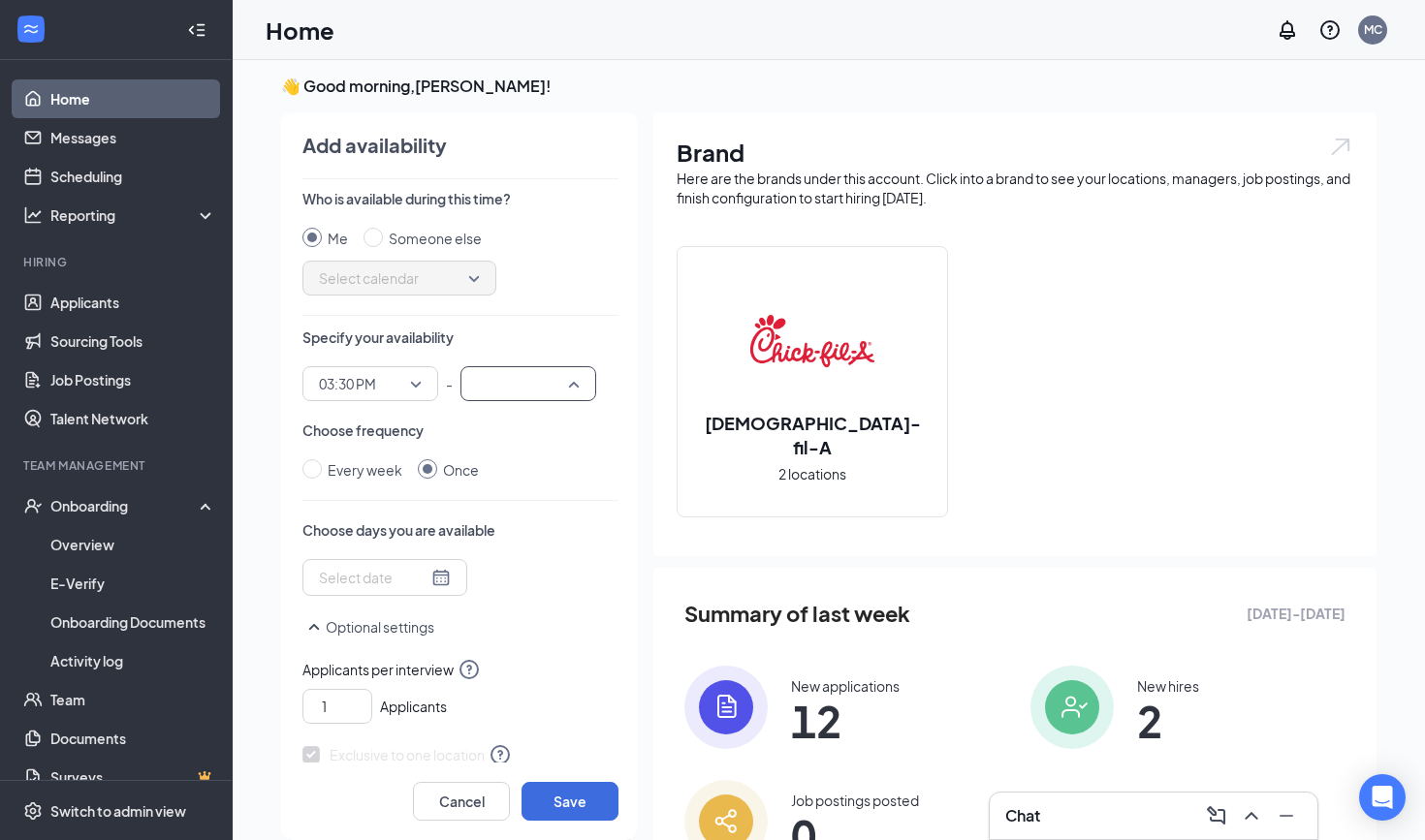
click at [549, 380] on input "search" at bounding box center [521, 383] width 99 height 33
click at [510, 503] on span "04:00 PM" at bounding box center [504, 501] width 57 height 22
click at [433, 585] on div at bounding box center [384, 578] width 132 height 22
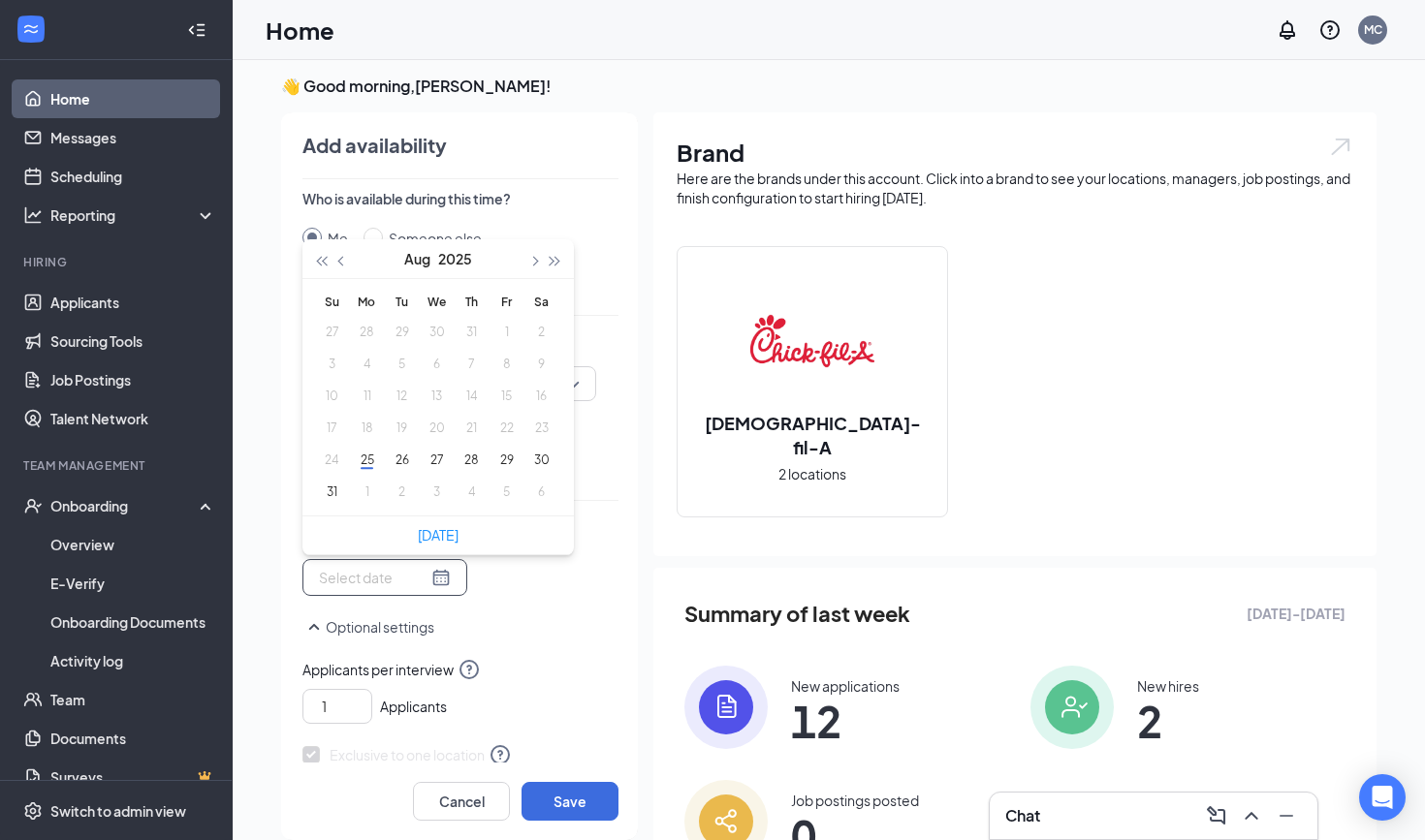
type input "[DATE]"
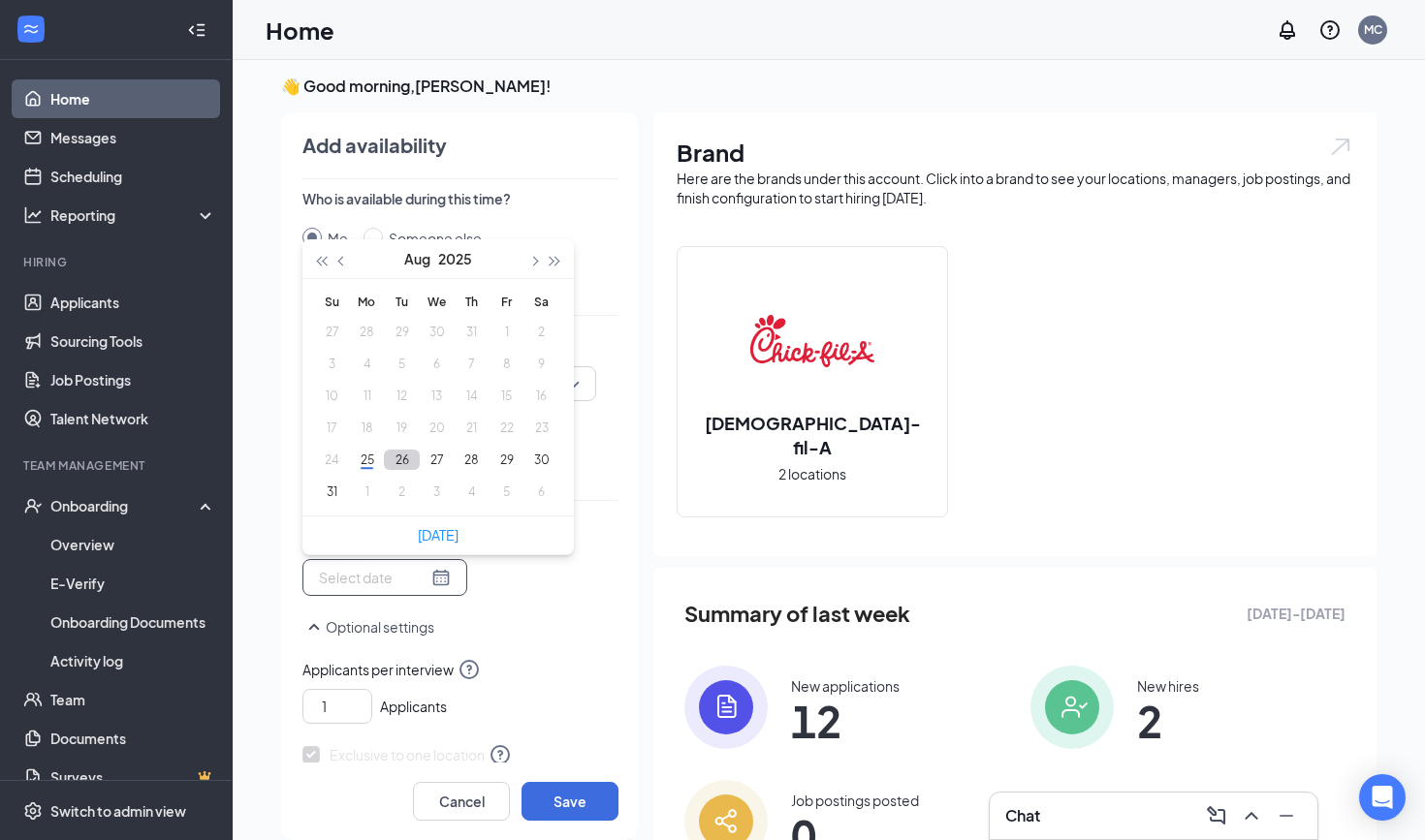
type input "[DATE]"
click at [401, 467] on button "26" at bounding box center [401, 460] width 36 height 21
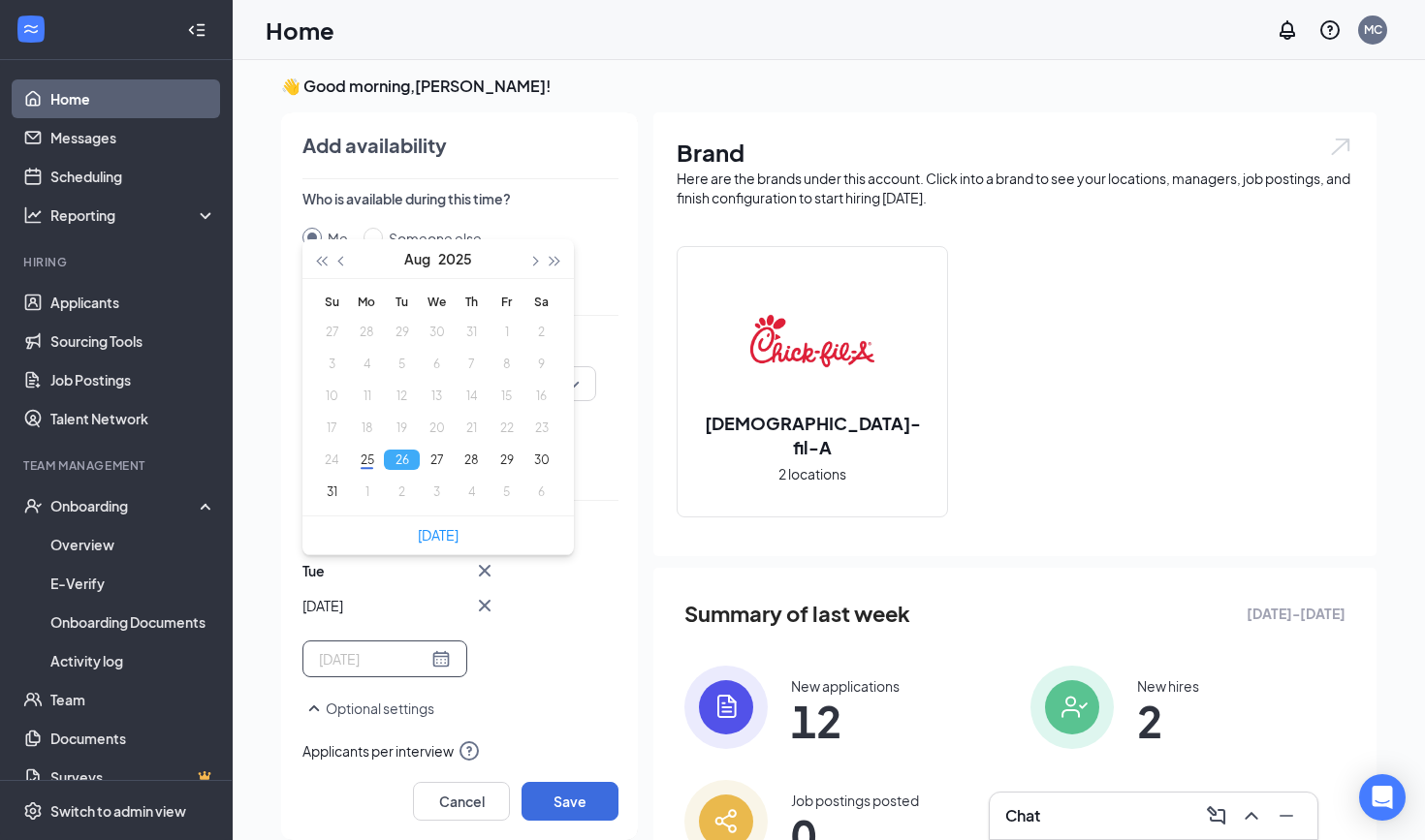
type input "[DATE]"
click at [557, 802] on button "Save" at bounding box center [570, 800] width 97 height 39
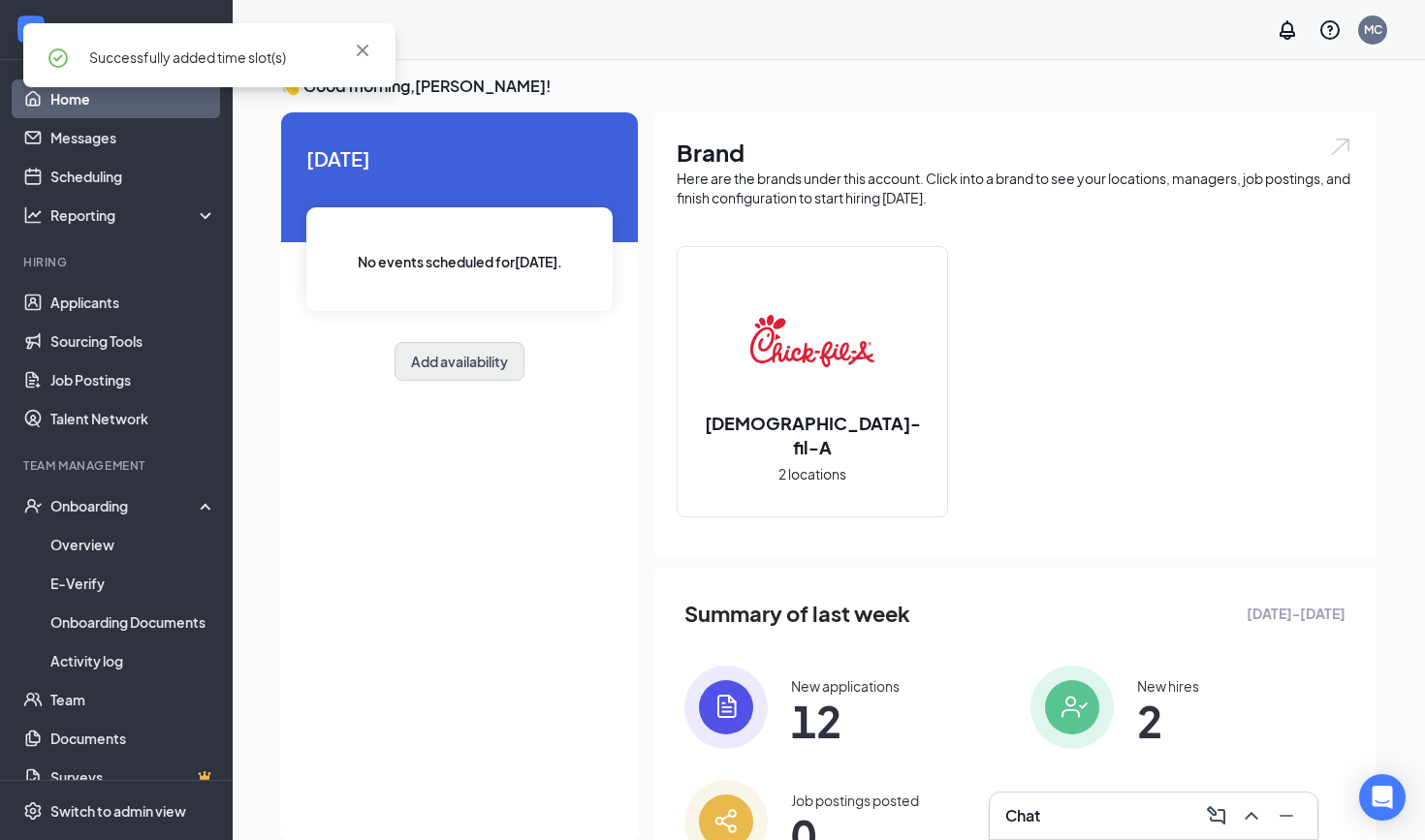
click at [493, 358] on button "Add availability" at bounding box center [459, 361] width 130 height 39
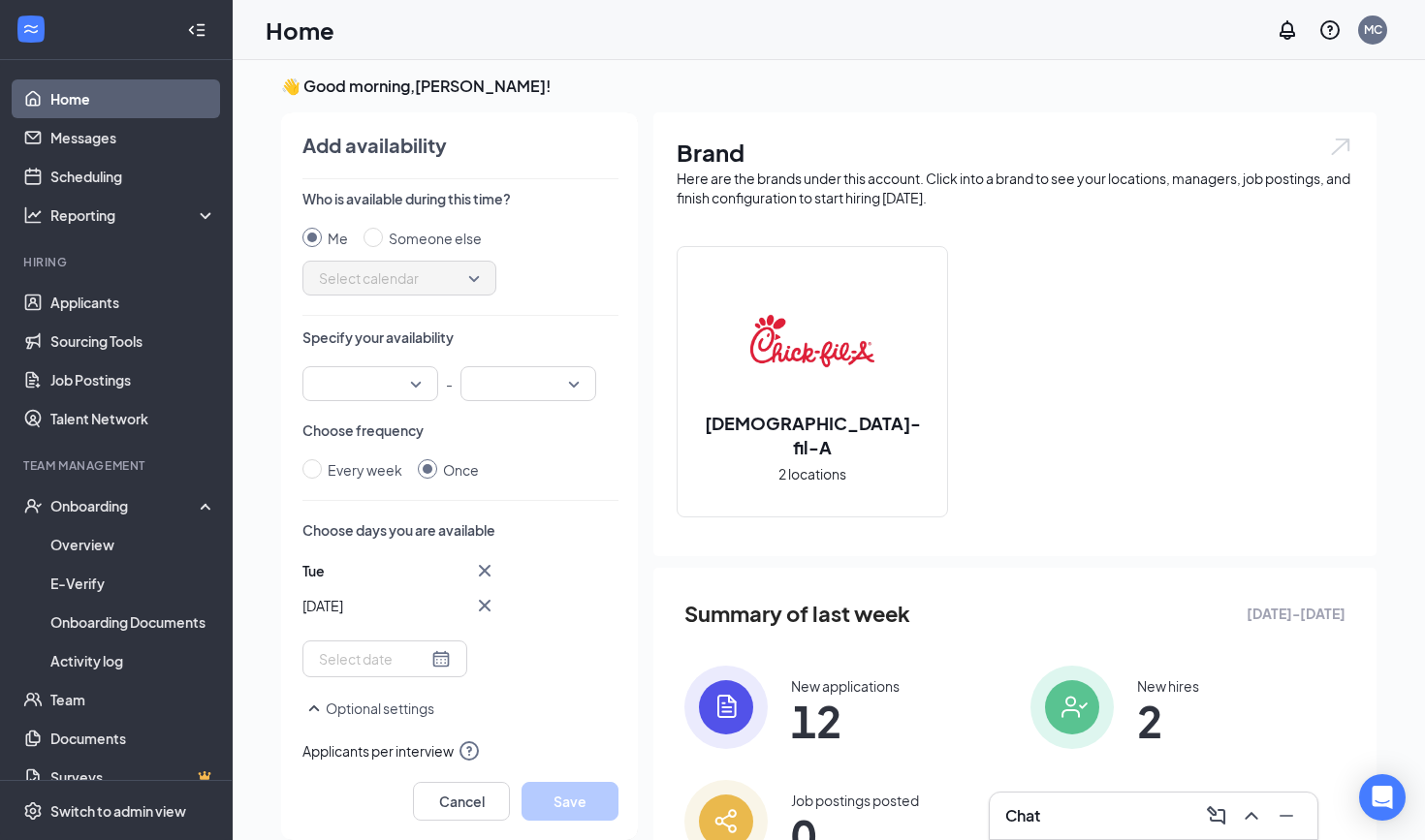
click at [127, 105] on link "Home" at bounding box center [133, 98] width 165 height 39
click at [140, 250] on ul "Home Messages Scheduling Reporting Hiring Applicants Sourcing Tools Job Posting…" at bounding box center [116, 432] width 232 height 744
click at [135, 220] on div "Reporting" at bounding box center [134, 215] width 166 height 20
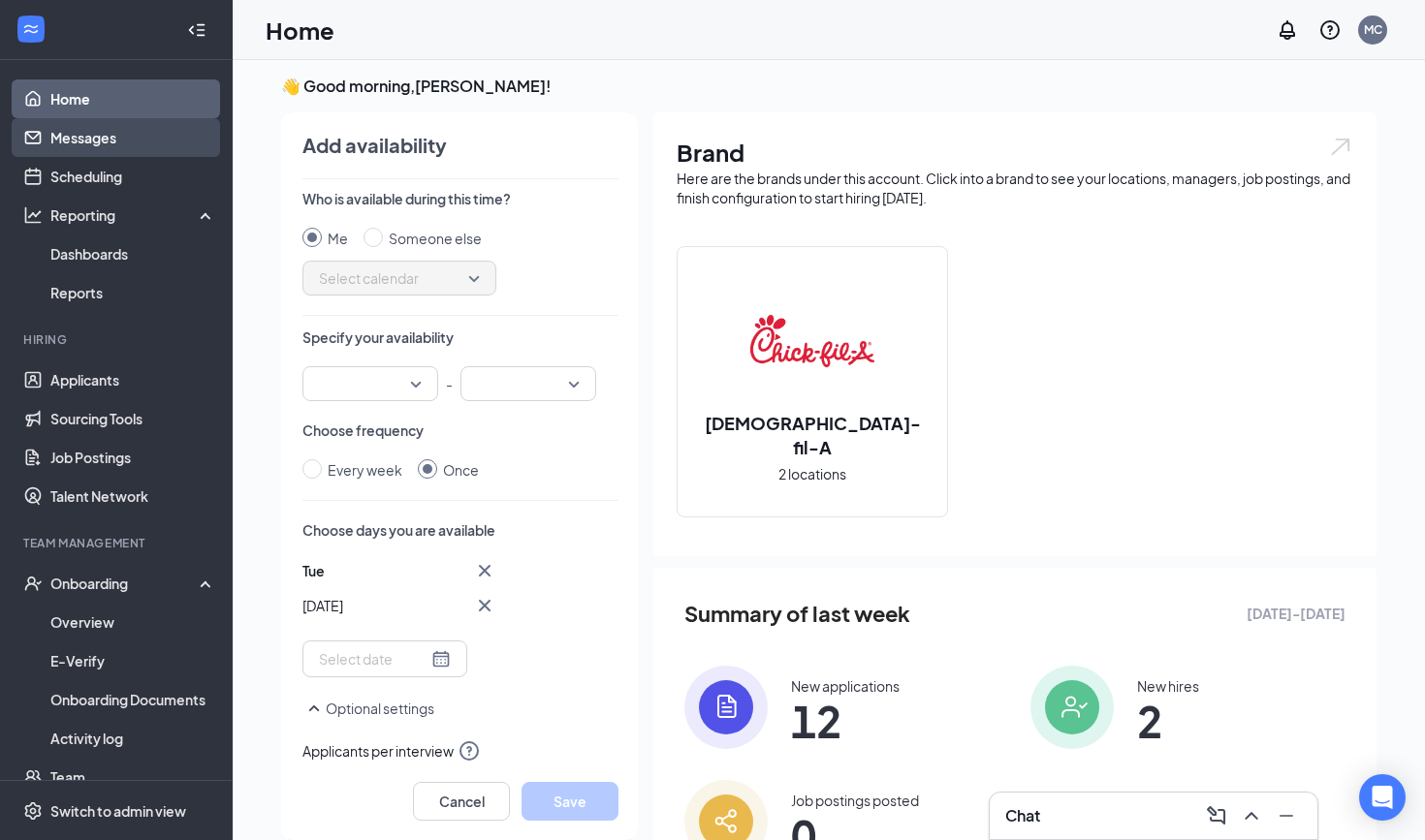
click at [117, 142] on link "Messages" at bounding box center [133, 137] width 165 height 39
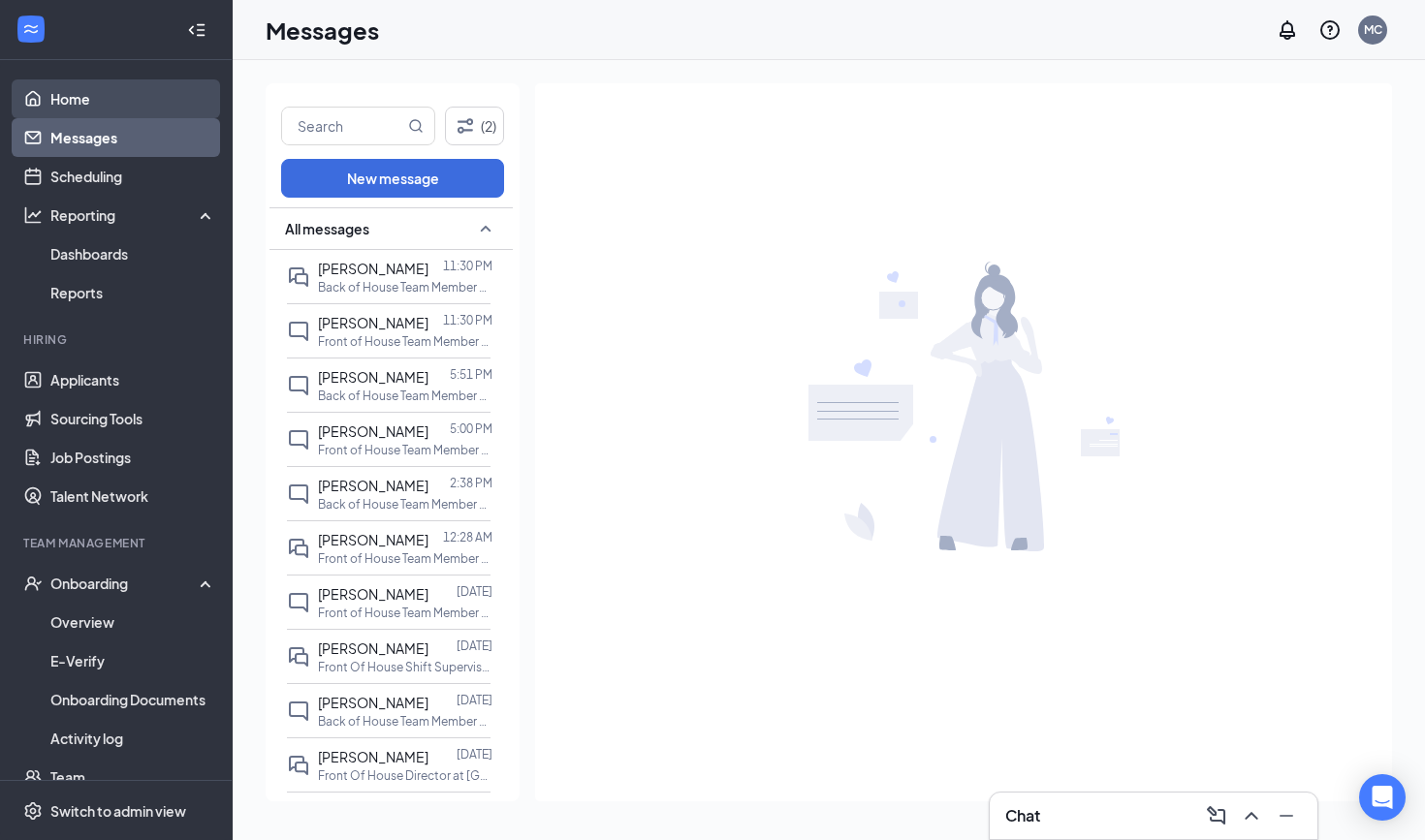
click at [116, 95] on link "Home" at bounding box center [133, 98] width 165 height 39
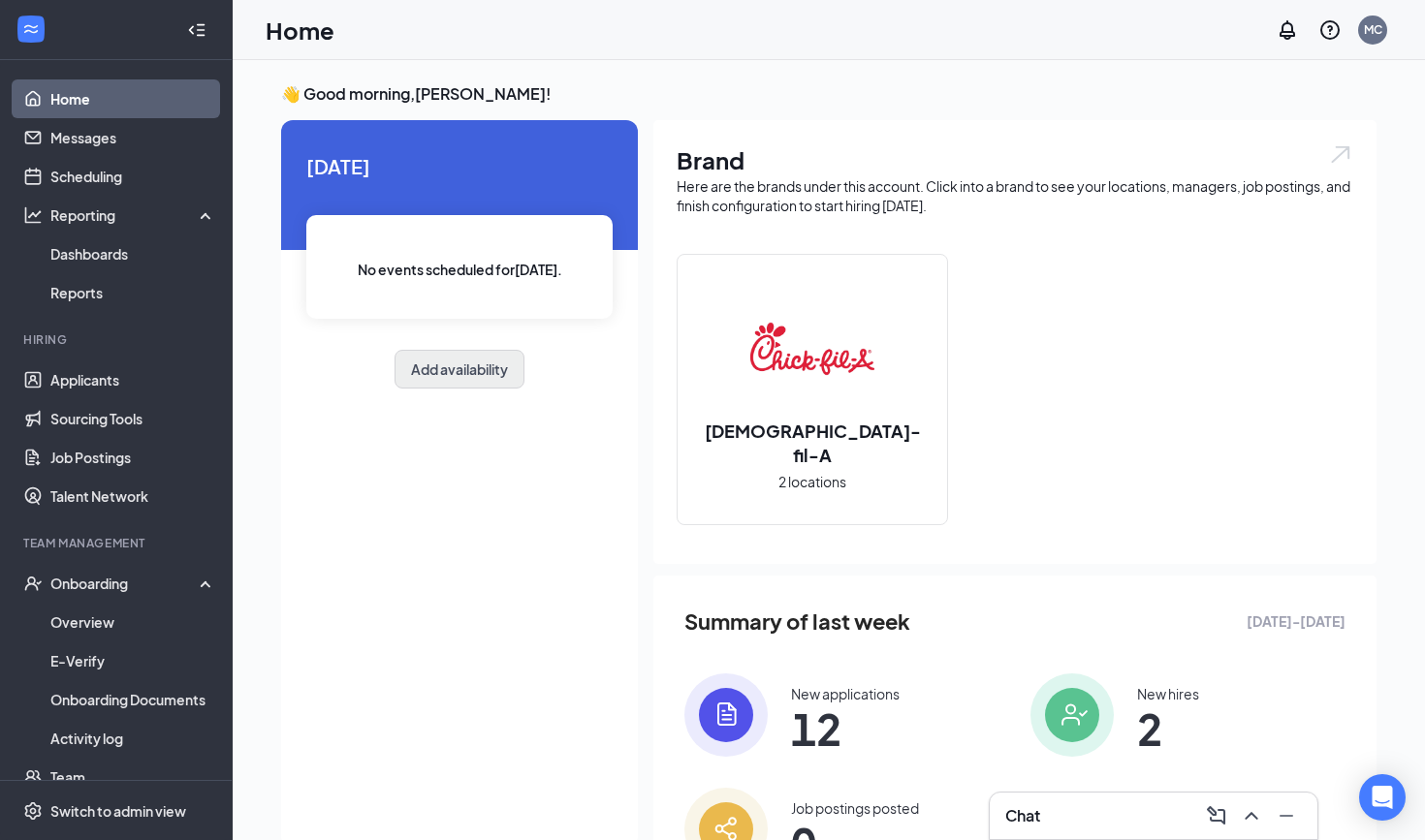
click at [475, 379] on button "Add availability" at bounding box center [459, 368] width 130 height 39
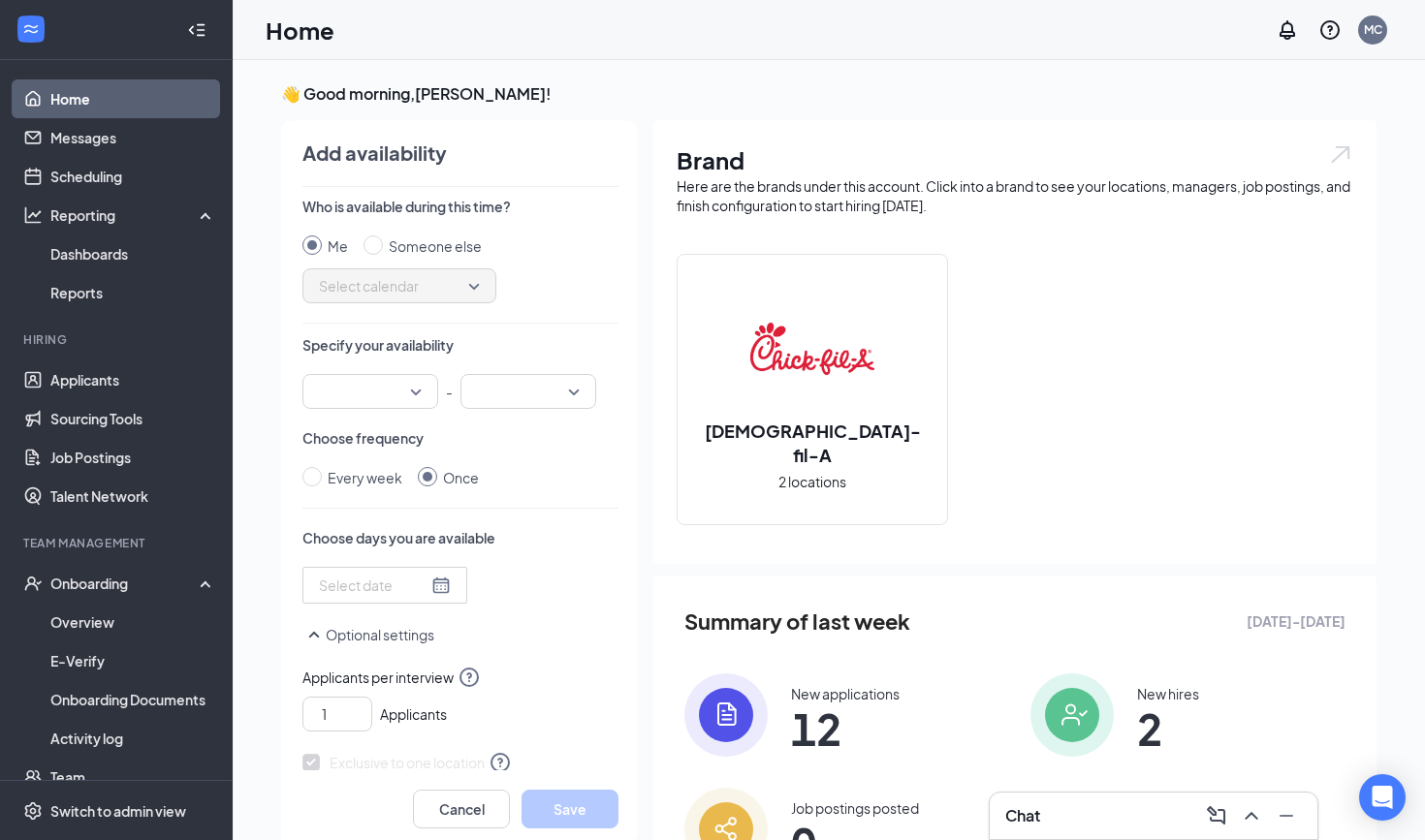
scroll to position [8, 0]
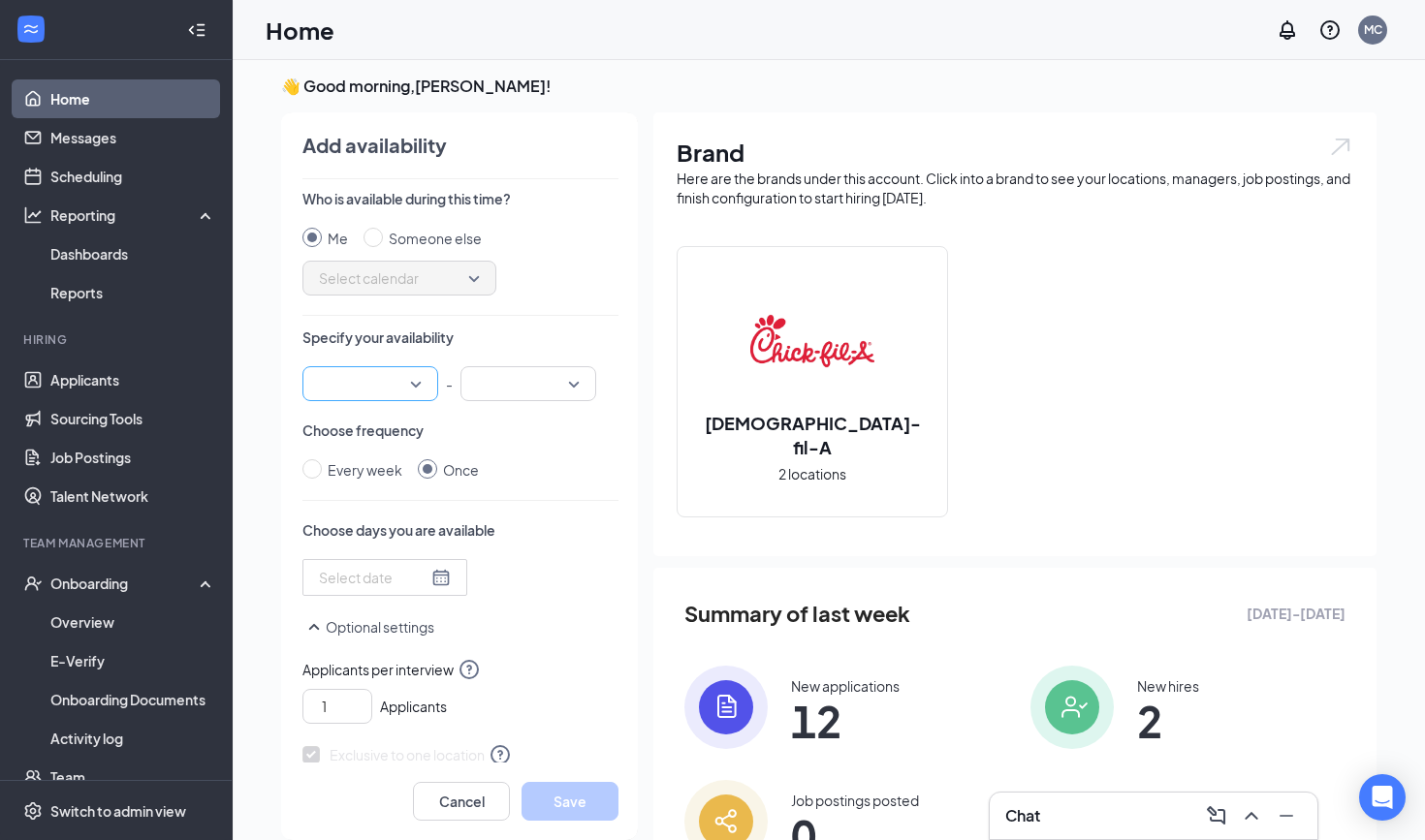
click at [406, 389] on input "search" at bounding box center [364, 383] width 99 height 33
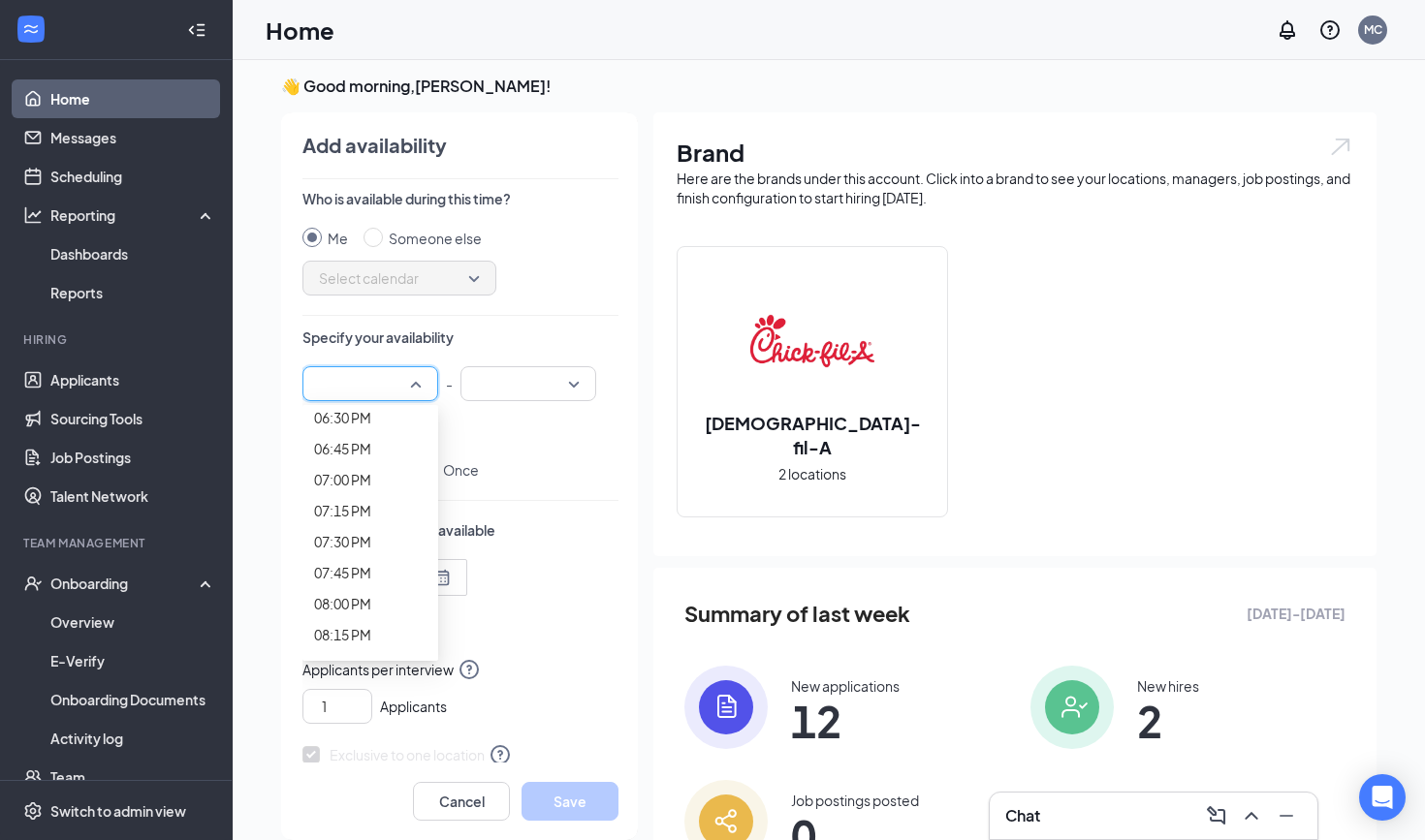
scroll to position [2332, 0]
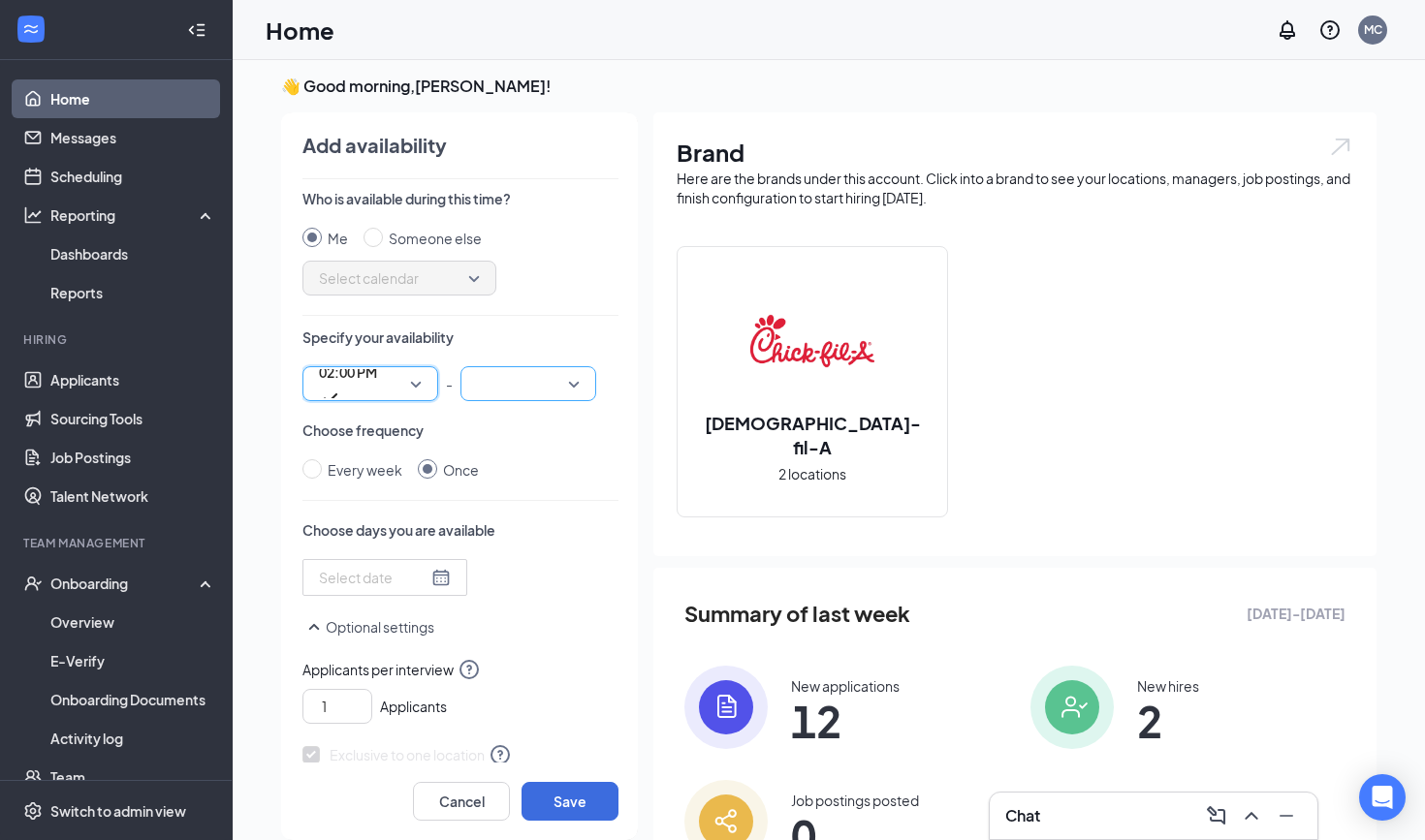
click at [540, 383] on input "search" at bounding box center [521, 383] width 99 height 33
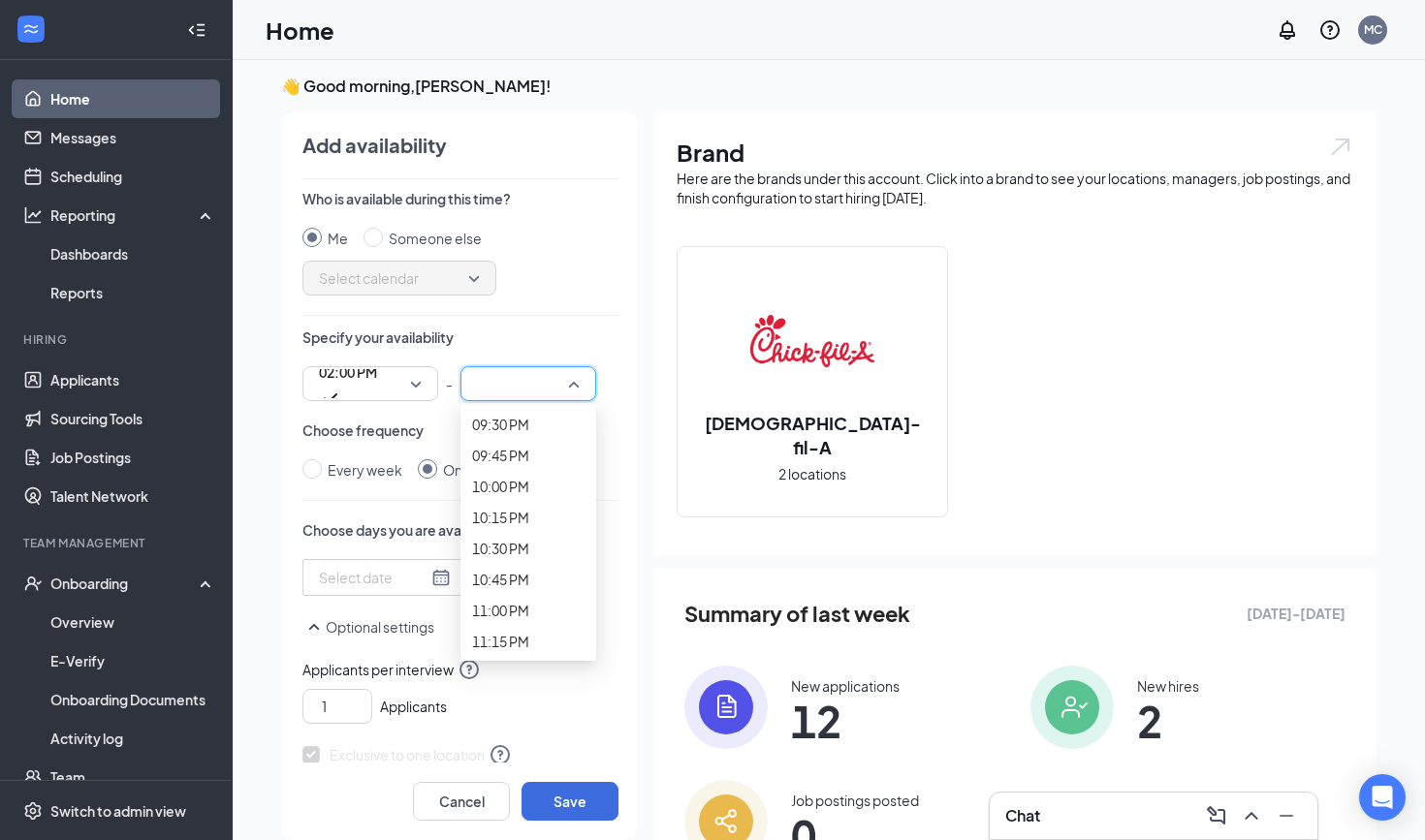
scroll to position [2661, 0]
click at [535, 393] on span "03:15 PM" at bounding box center [505, 383] width 58 height 52
click at [436, 575] on div at bounding box center [384, 578] width 132 height 22
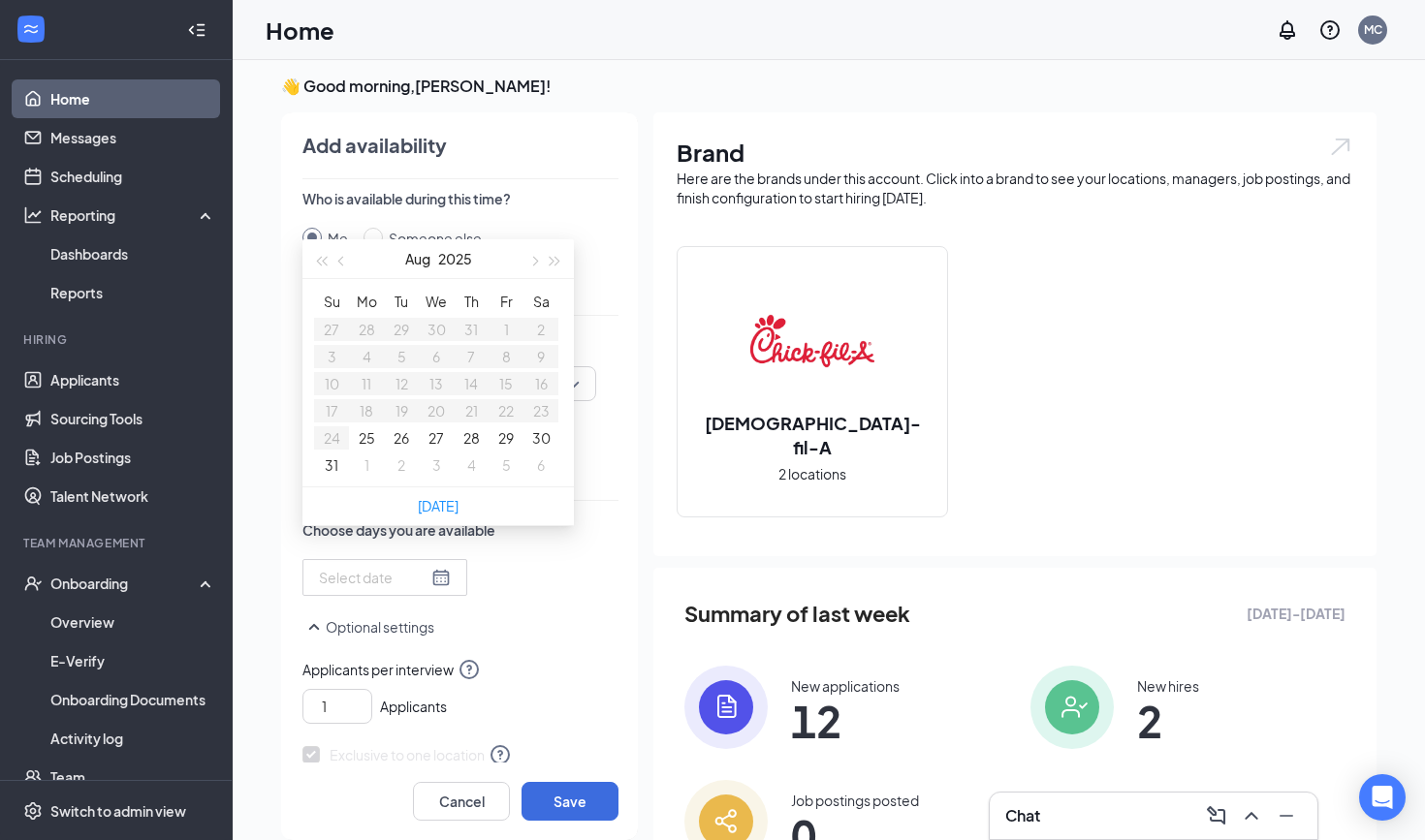
type input "[DATE]"
click at [435, 449] on button "27" at bounding box center [436, 438] width 16 height 22
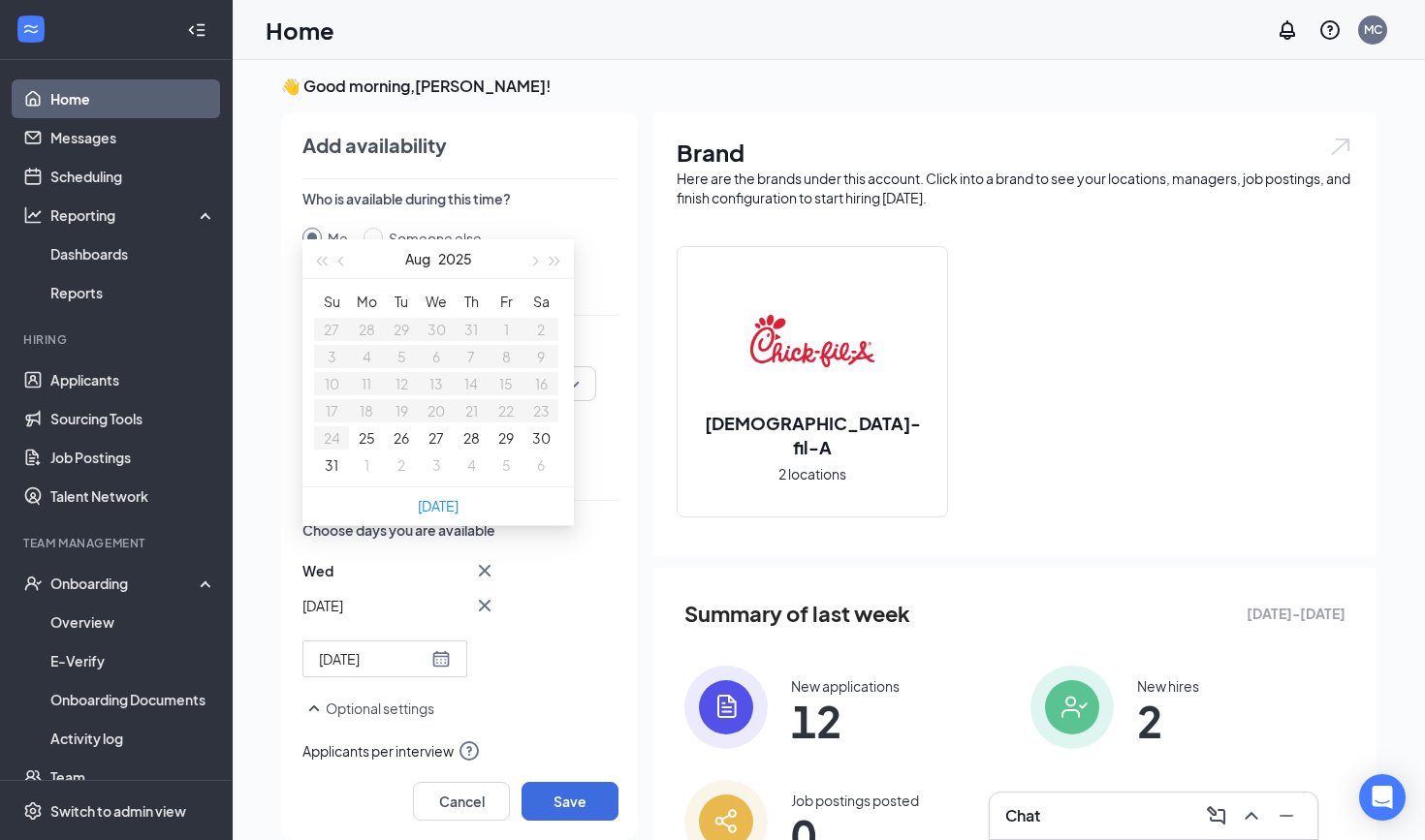
type input "[DATE]"
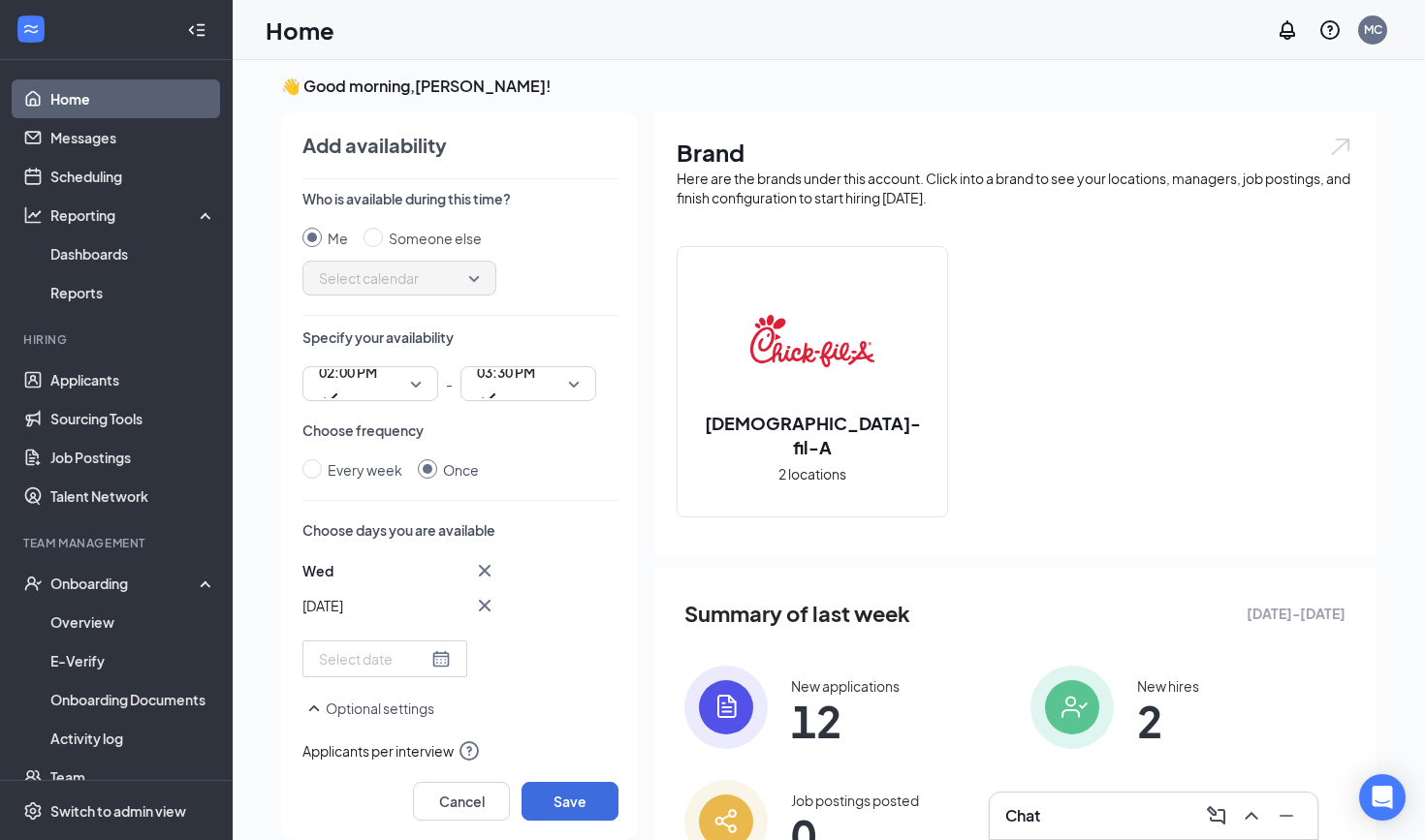
click at [597, 624] on div "Wed Aug [DATE] Mo Tu We Th Fr Sa 27 28 29 30 31 1 2 3 4 5 6 7 8 9 10 11 12 13 1…" at bounding box center [460, 617] width 316 height 118
click at [576, 797] on button "Save" at bounding box center [570, 800] width 97 height 39
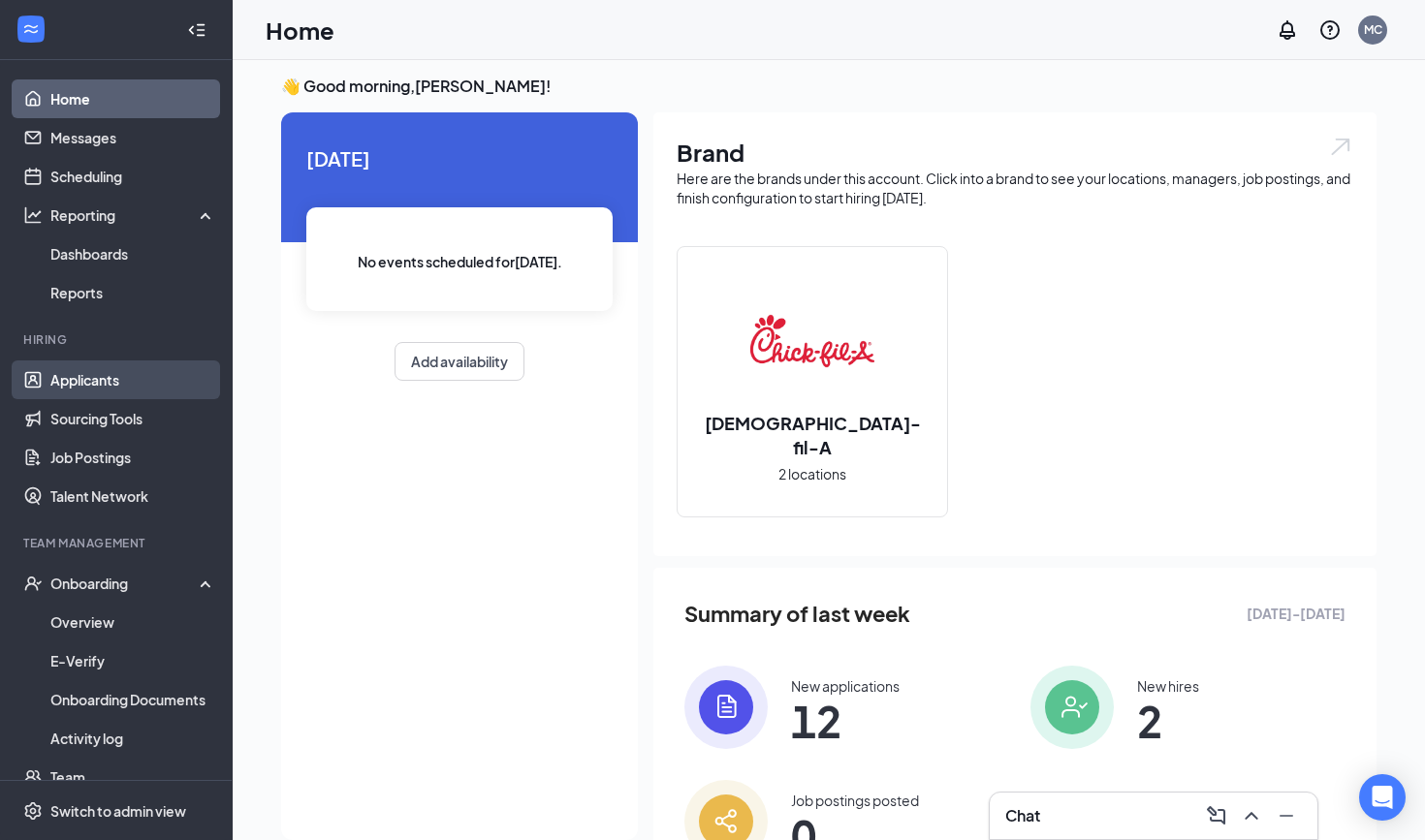
click at [139, 381] on link "Applicants" at bounding box center [133, 379] width 165 height 39
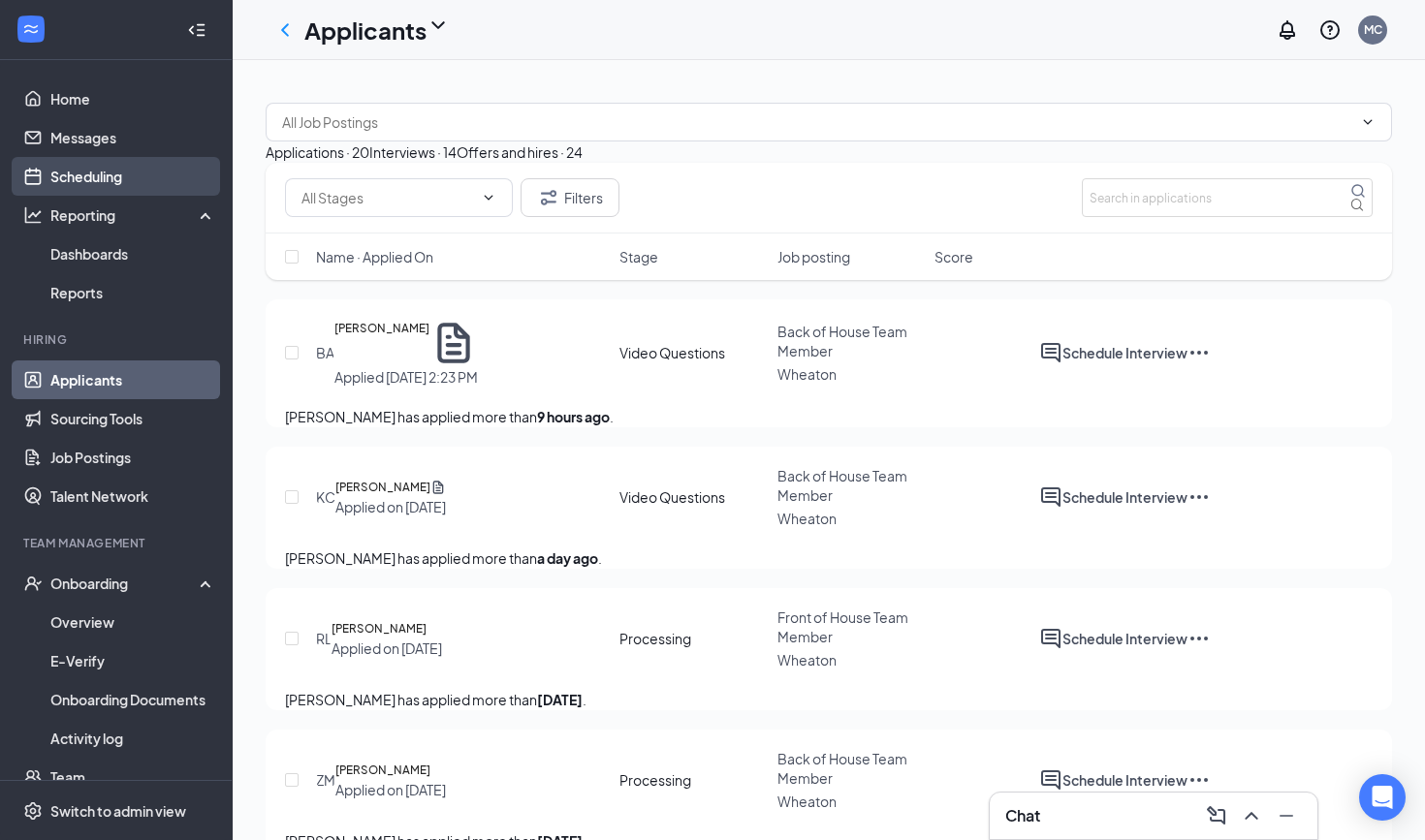
click at [110, 180] on link "Scheduling" at bounding box center [133, 175] width 165 height 39
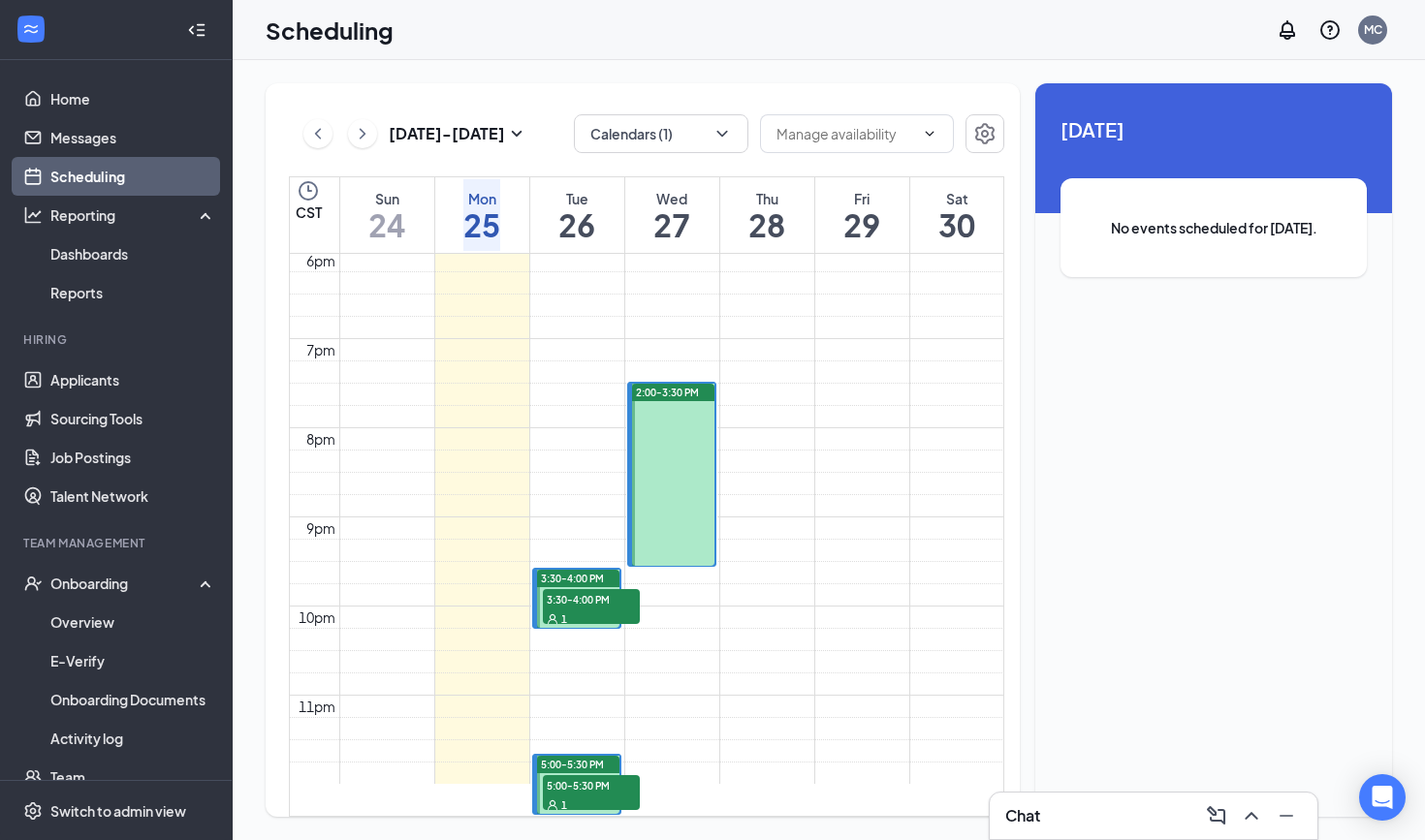
scroll to position [1895, 0]
click at [600, 589] on span "3:30-4:00 PM" at bounding box center [592, 599] width 97 height 20
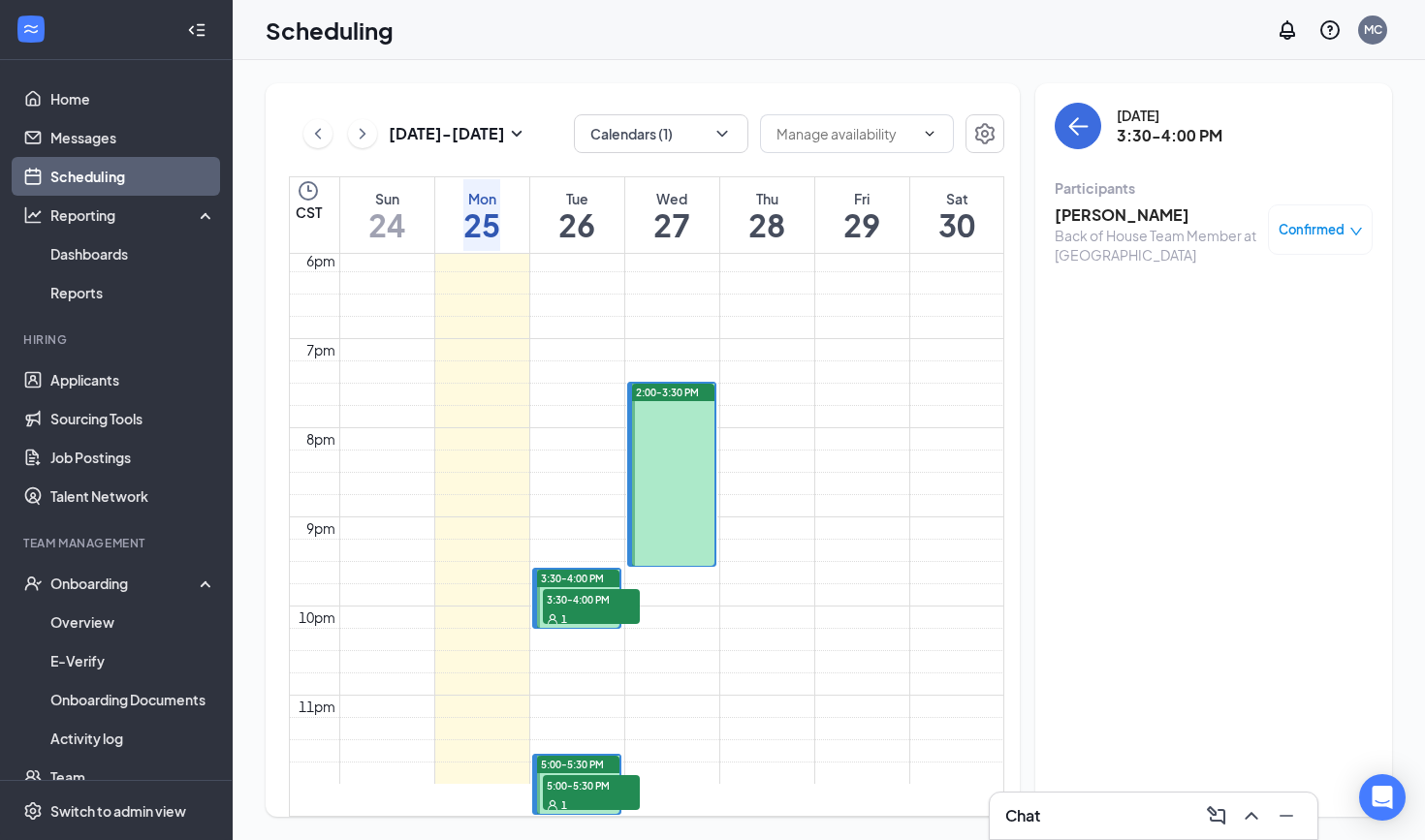
click at [770, 116] on td at bounding box center [671, 105] width 665 height 22
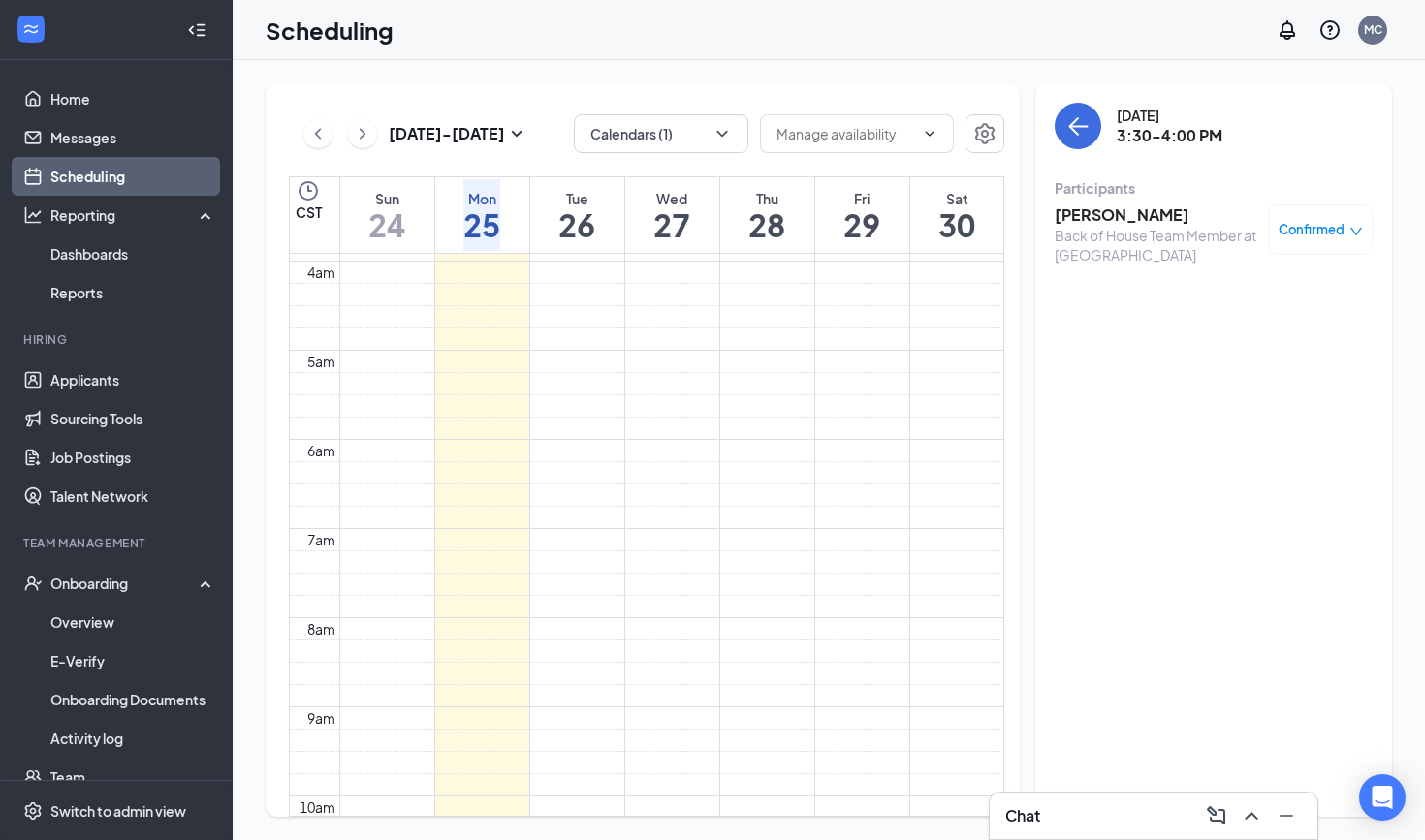
scroll to position [347, 0]
